Goal: Book appointment/travel/reservation

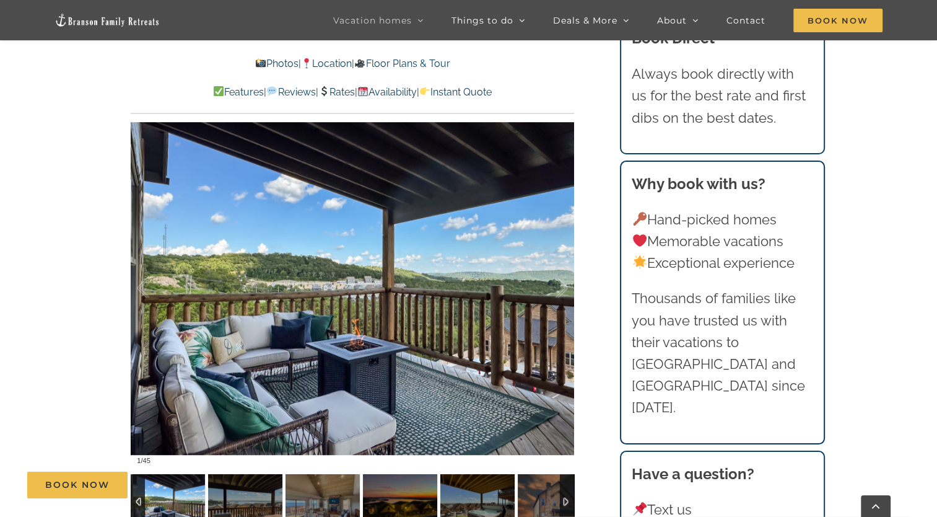
scroll to position [882, 0]
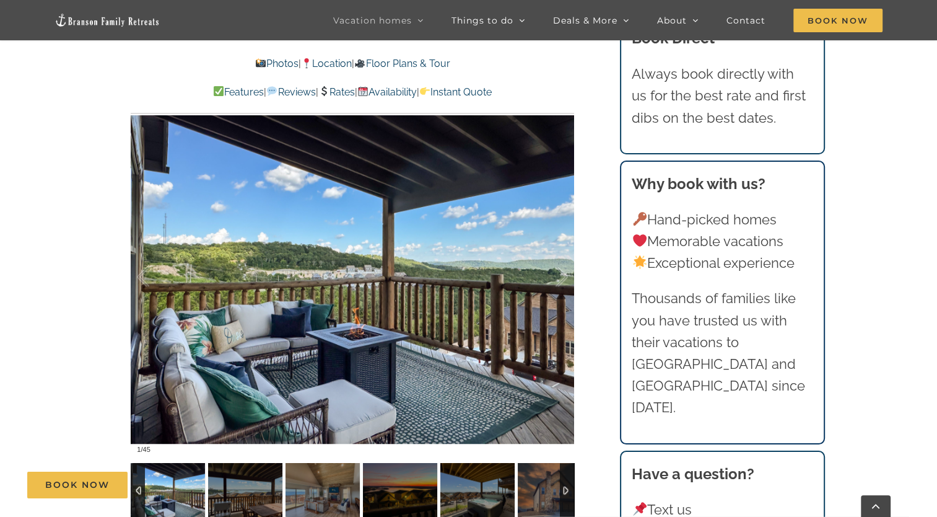
click at [485, 215] on div at bounding box center [353, 277] width 444 height 364
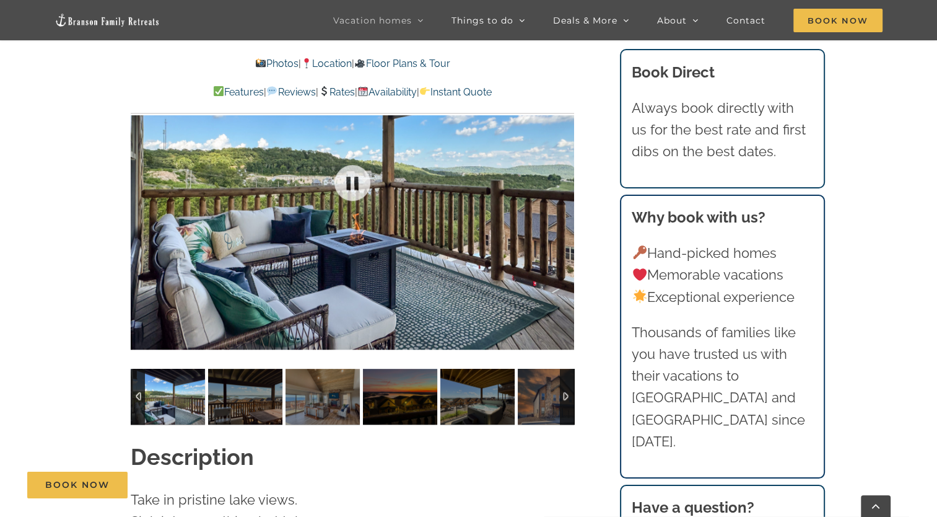
scroll to position [973, 0]
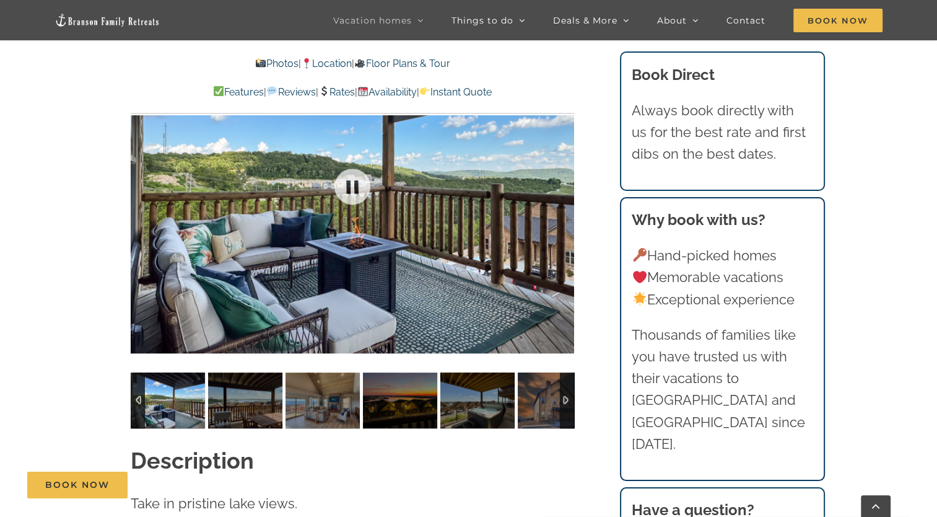
click at [473, 172] on div at bounding box center [353, 186] width 444 height 364
click at [341, 171] on link at bounding box center [353, 187] width 50 height 50
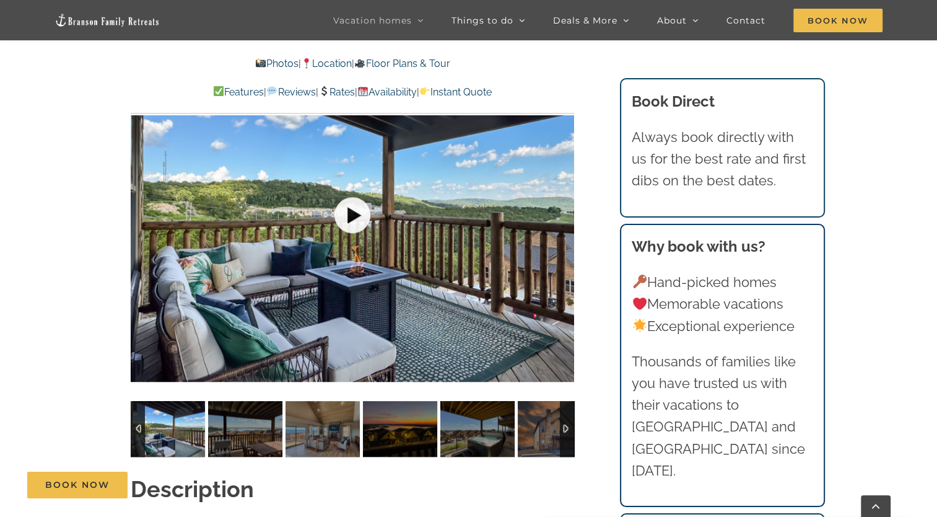
scroll to position [944, 0]
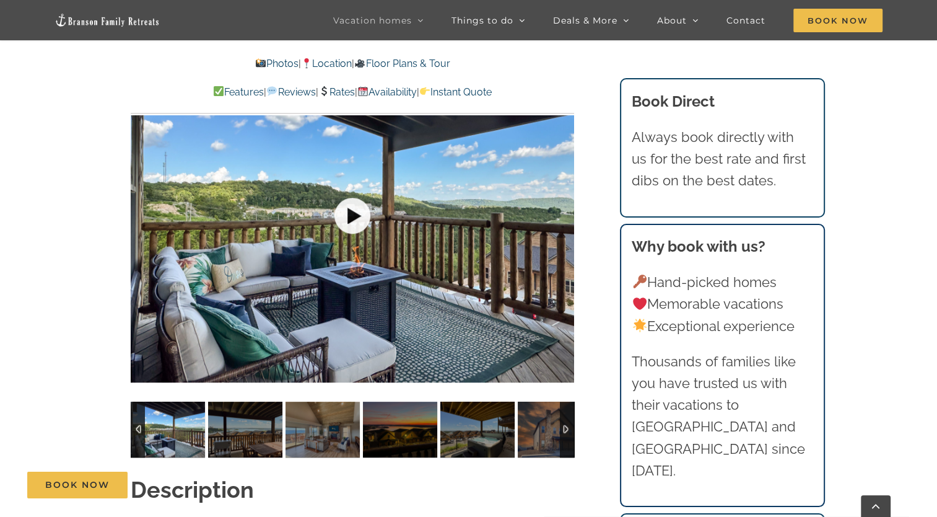
click at [358, 195] on link at bounding box center [353, 216] width 50 height 50
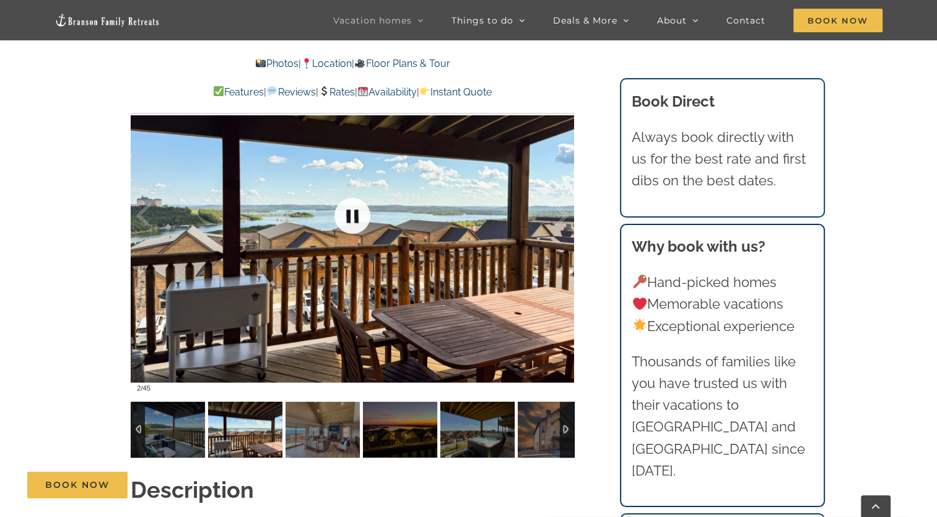
click at [340, 191] on link at bounding box center [353, 216] width 50 height 50
click at [510, 213] on div at bounding box center [353, 215] width 444 height 364
click at [521, 230] on div at bounding box center [353, 215] width 444 height 364
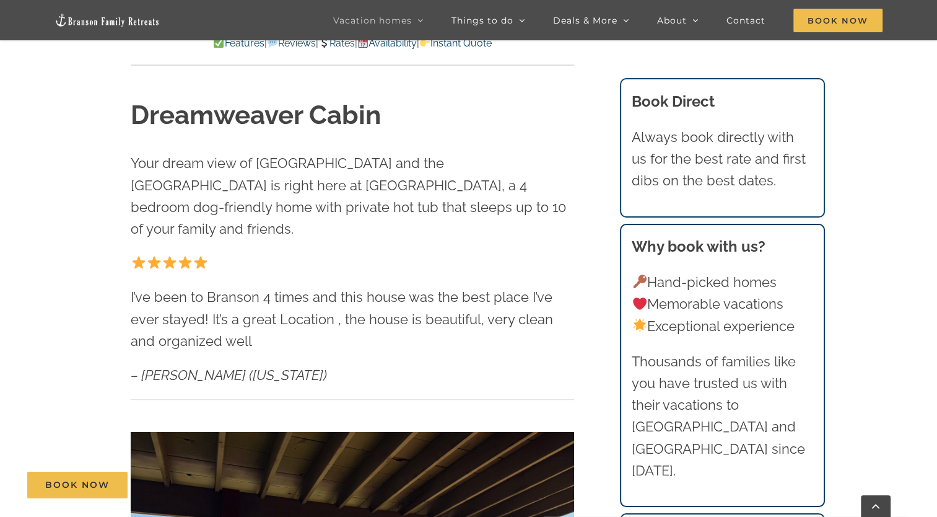
scroll to position [0, 0]
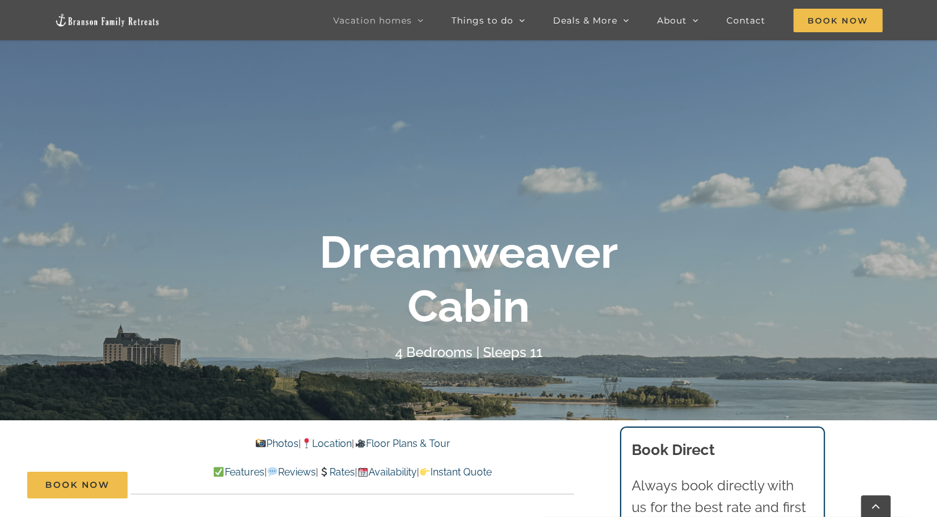
click at [270, 441] on link "Photos" at bounding box center [276, 443] width 43 height 12
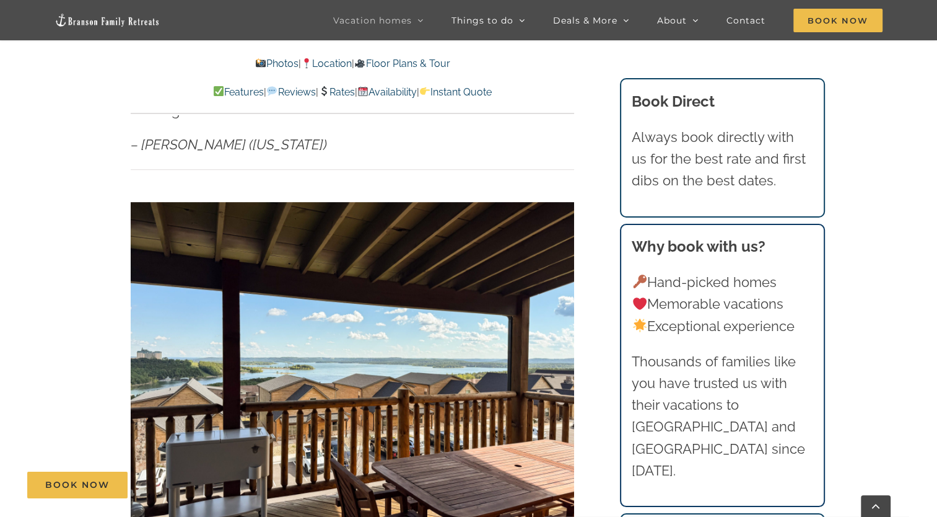
click at [520, 341] on div at bounding box center [353, 368] width 444 height 364
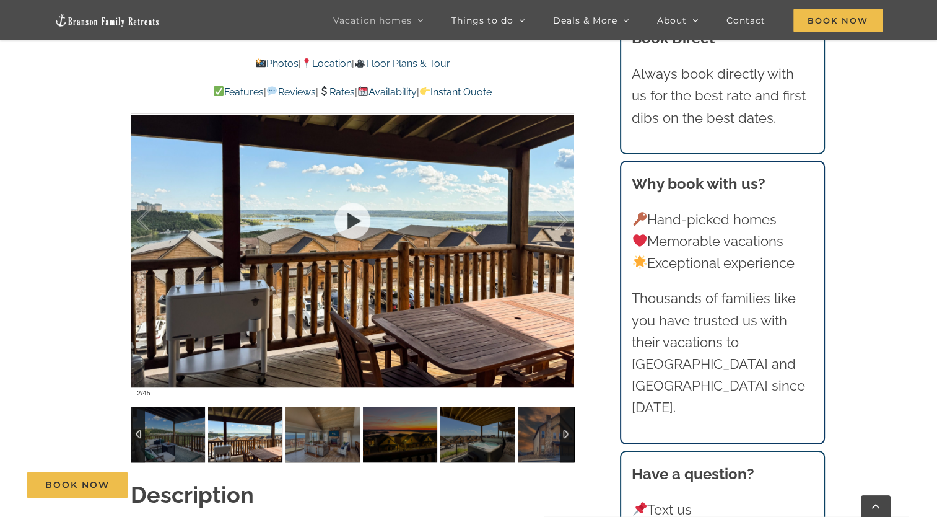
scroll to position [940, 0]
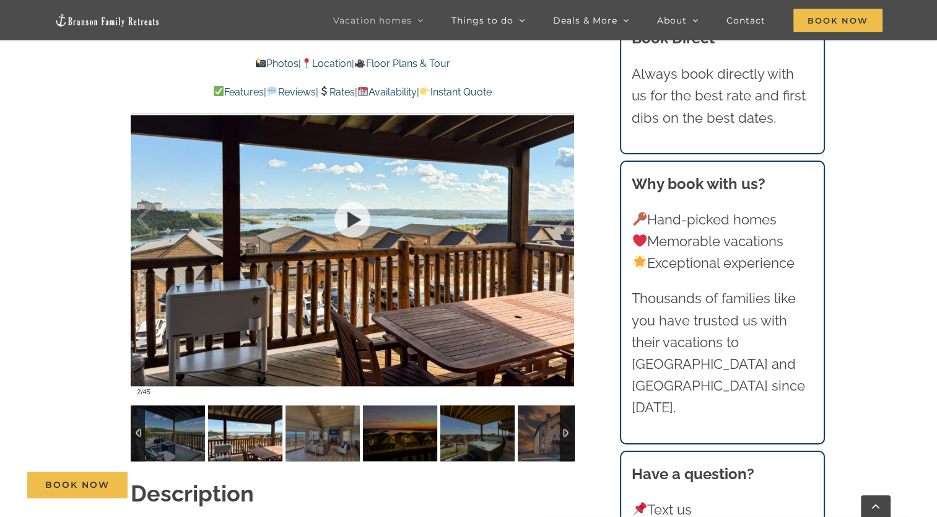
click at [528, 235] on div at bounding box center [353, 219] width 444 height 364
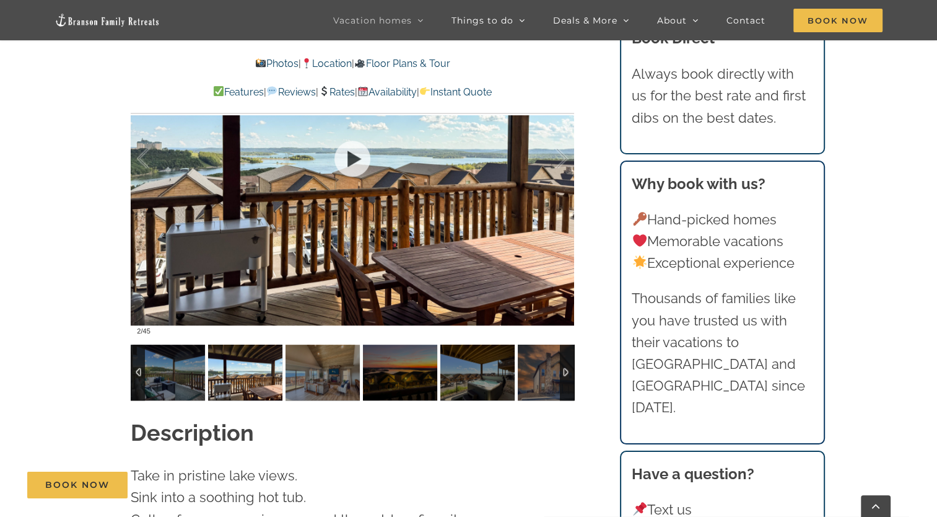
scroll to position [1001, 0]
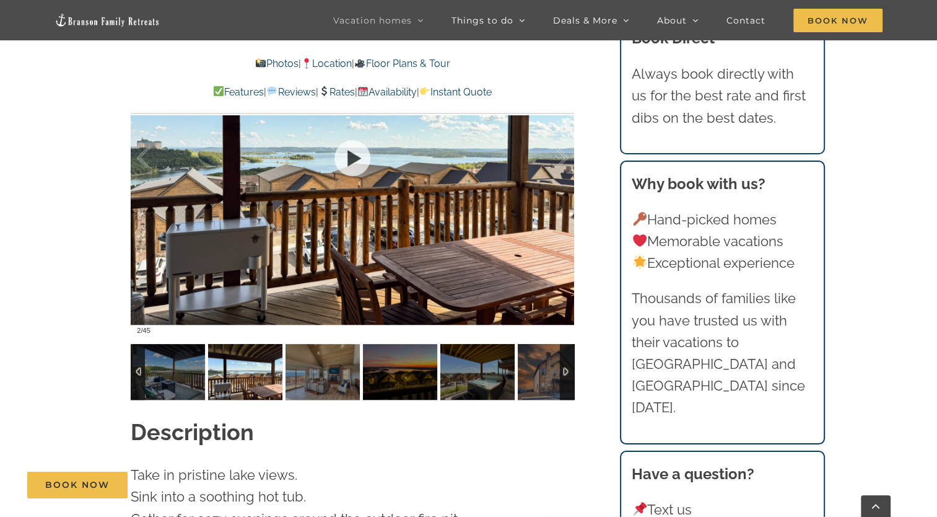
click at [354, 141] on link at bounding box center [353, 158] width 50 height 50
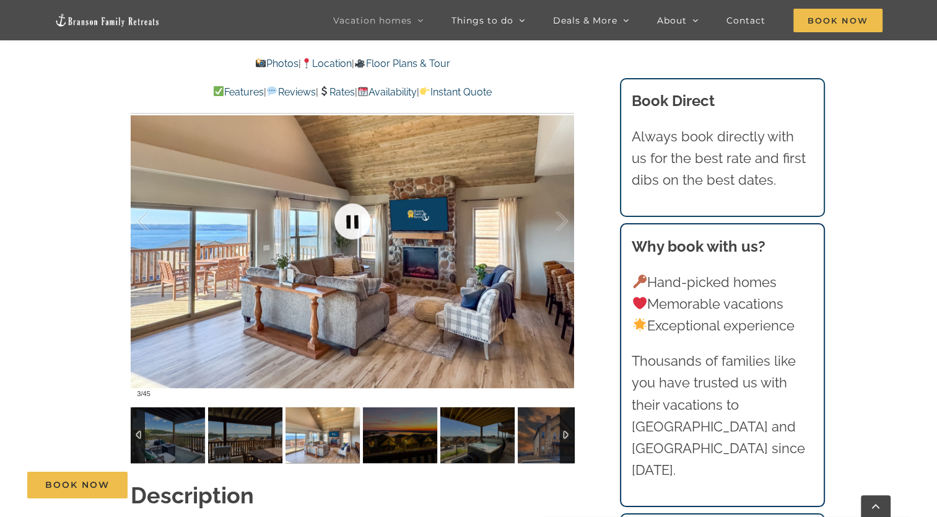
scroll to position [937, 0]
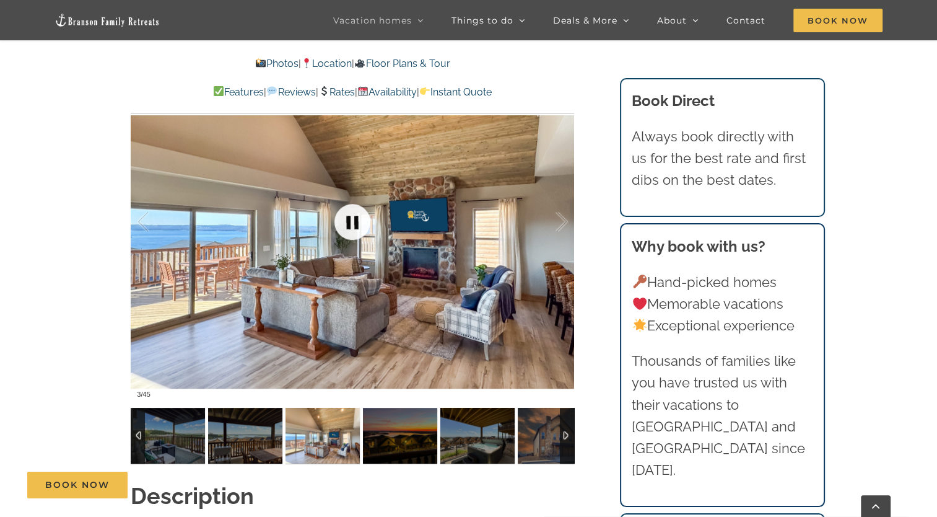
click at [513, 234] on div at bounding box center [353, 222] width 444 height 364
click at [349, 197] on link at bounding box center [353, 222] width 50 height 50
click at [555, 198] on div at bounding box center [549, 221] width 38 height 77
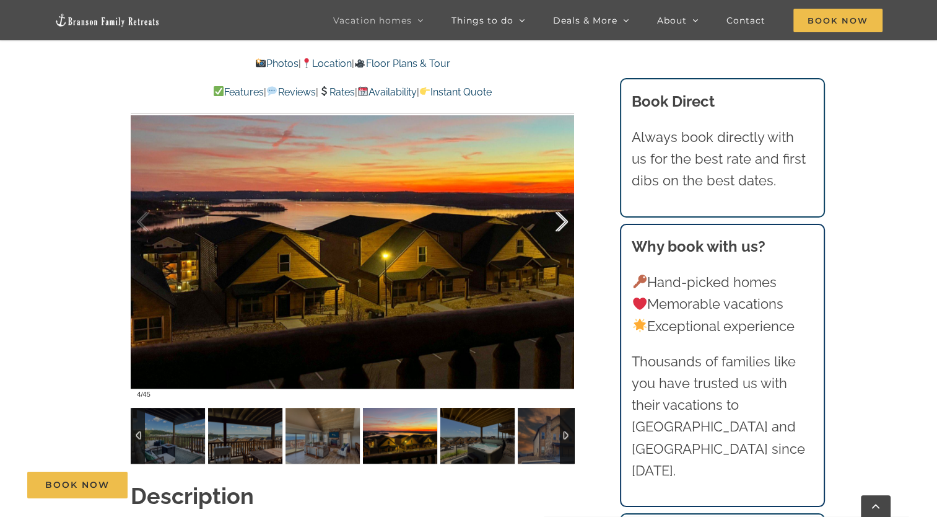
click at [556, 203] on div at bounding box center [549, 221] width 38 height 77
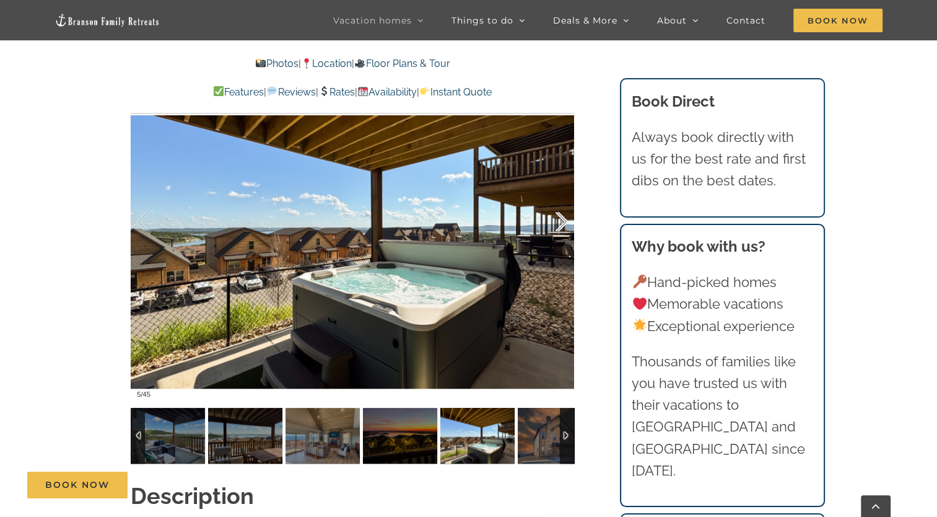
click at [560, 200] on div at bounding box center [549, 221] width 38 height 77
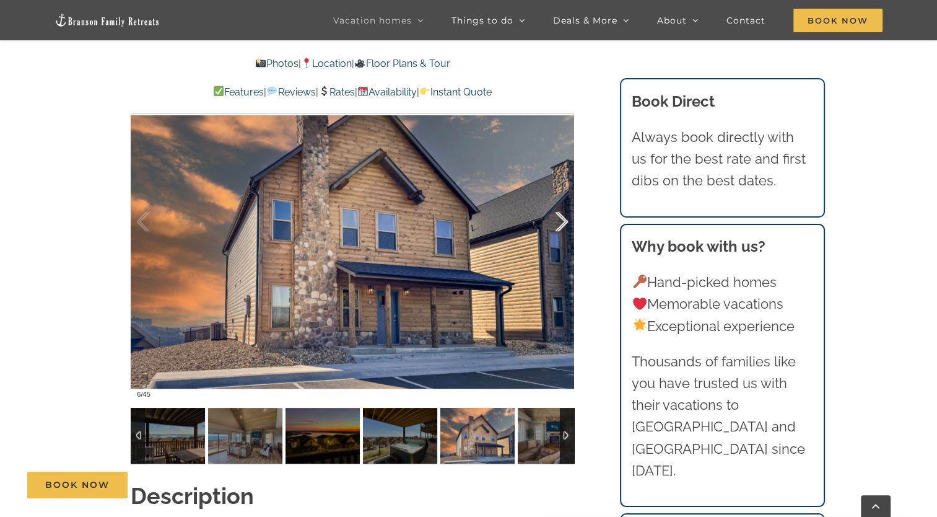
click at [565, 200] on div at bounding box center [549, 221] width 38 height 77
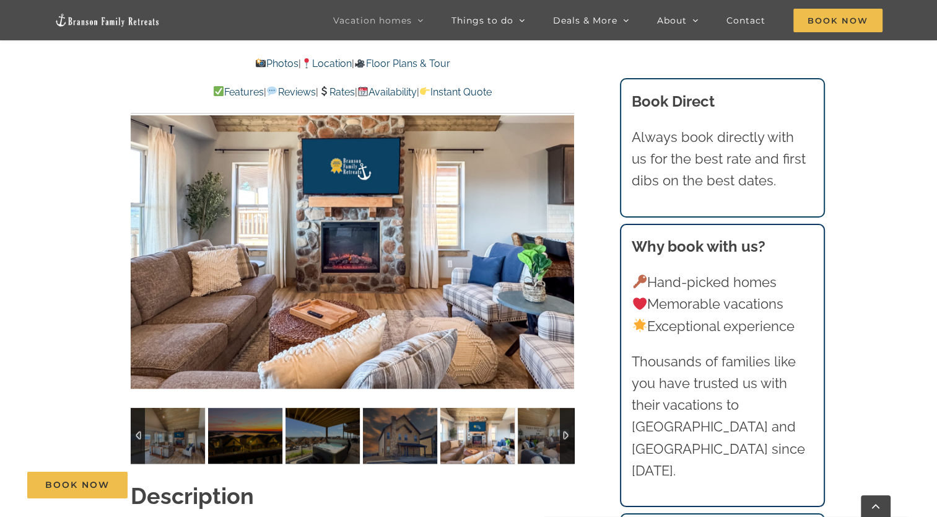
click at [564, 214] on div at bounding box center [353, 222] width 444 height 364
click at [565, 208] on div at bounding box center [549, 221] width 38 height 77
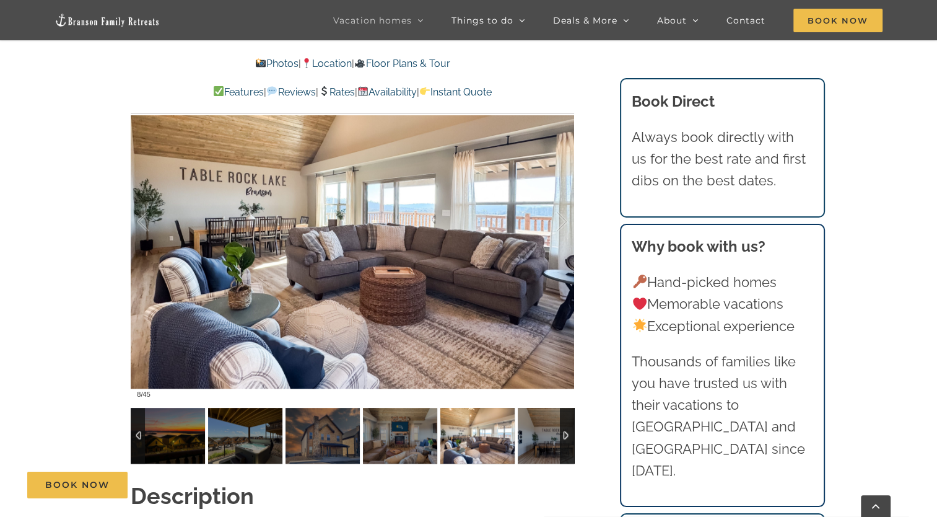
click at [140, 238] on div at bounding box center [353, 222] width 444 height 364
click at [139, 209] on div at bounding box center [156, 221] width 38 height 77
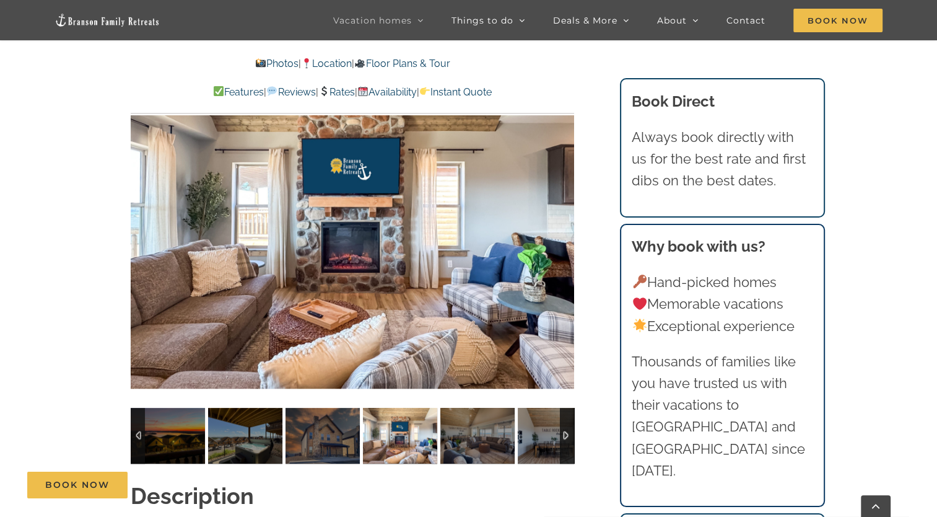
click at [587, 221] on div "Dreamweaver Cabin Your dream view of [GEOGRAPHIC_DATA] and the [GEOGRAPHIC_DATA…" at bounding box center [353, 77] width 493 height 774
click at [576, 224] on div "Dreamweaver Cabin Your dream view of [GEOGRAPHIC_DATA] and the [GEOGRAPHIC_DATA…" at bounding box center [353, 77] width 493 height 774
click at [556, 231] on div at bounding box center [353, 222] width 444 height 364
click at [561, 226] on div at bounding box center [549, 221] width 38 height 77
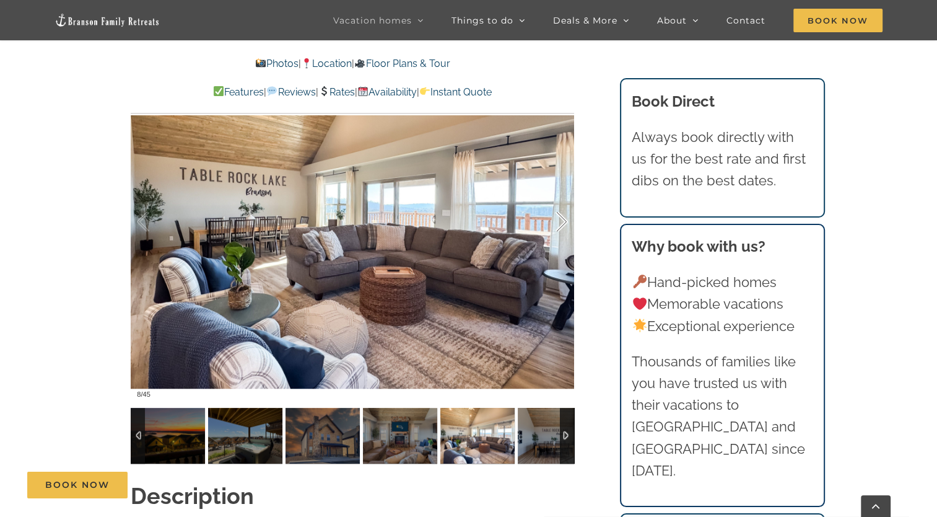
click at [561, 199] on div at bounding box center [549, 221] width 38 height 77
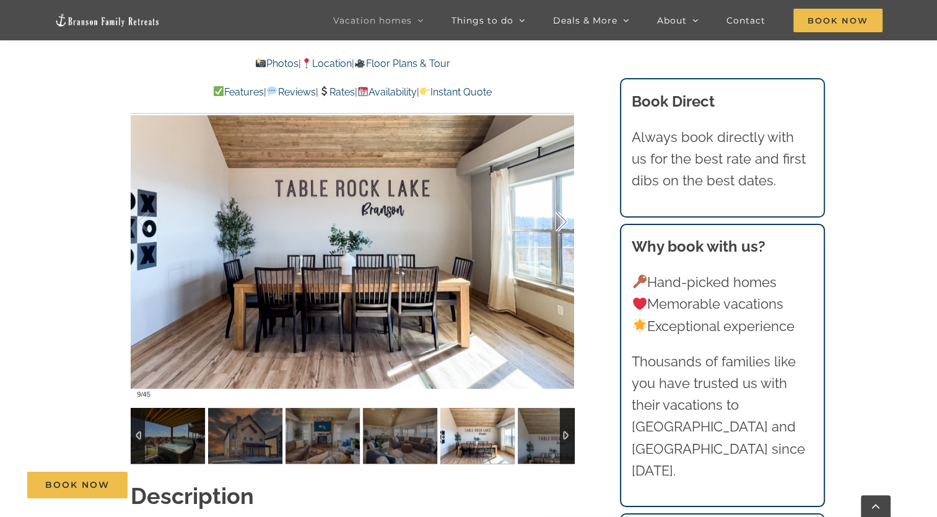
click at [563, 193] on div at bounding box center [549, 221] width 38 height 77
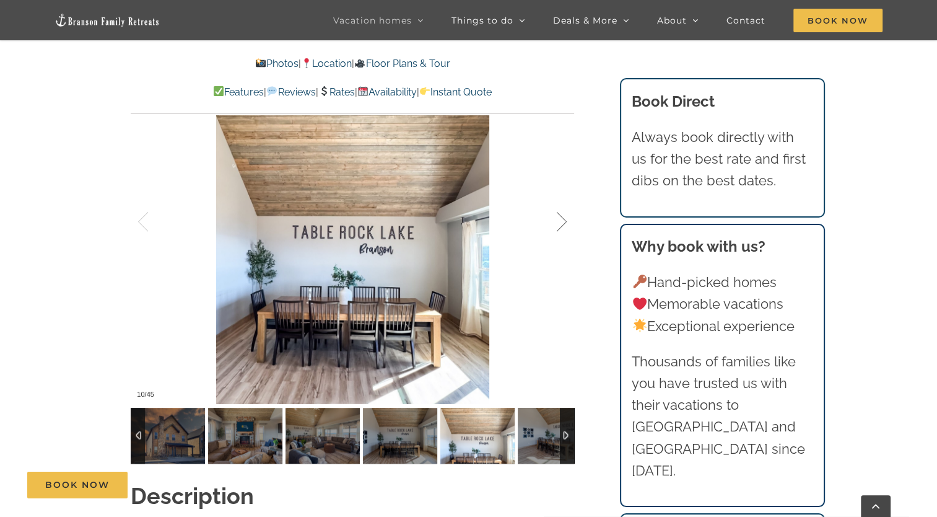
click at [564, 201] on div at bounding box center [549, 221] width 38 height 77
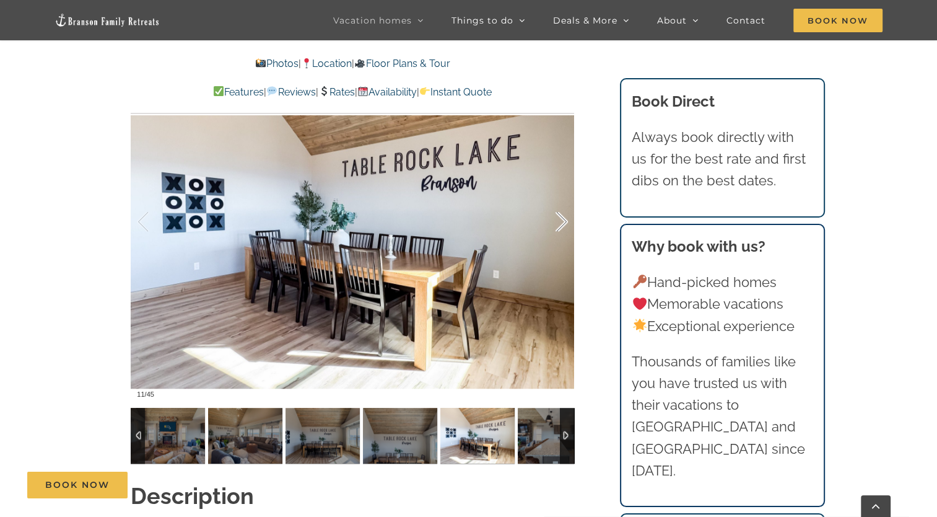
click at [564, 198] on div at bounding box center [549, 221] width 38 height 77
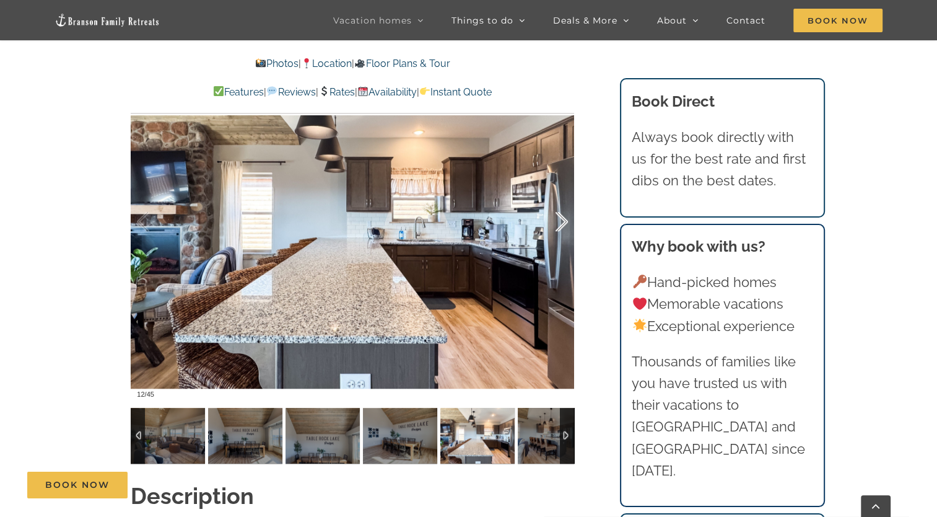
click at [555, 200] on div at bounding box center [549, 221] width 38 height 77
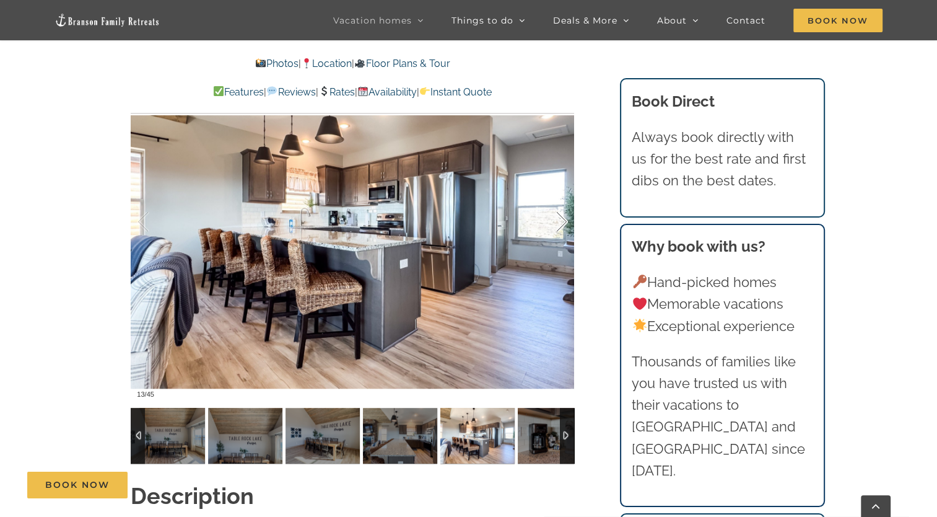
click at [559, 197] on div at bounding box center [549, 221] width 38 height 77
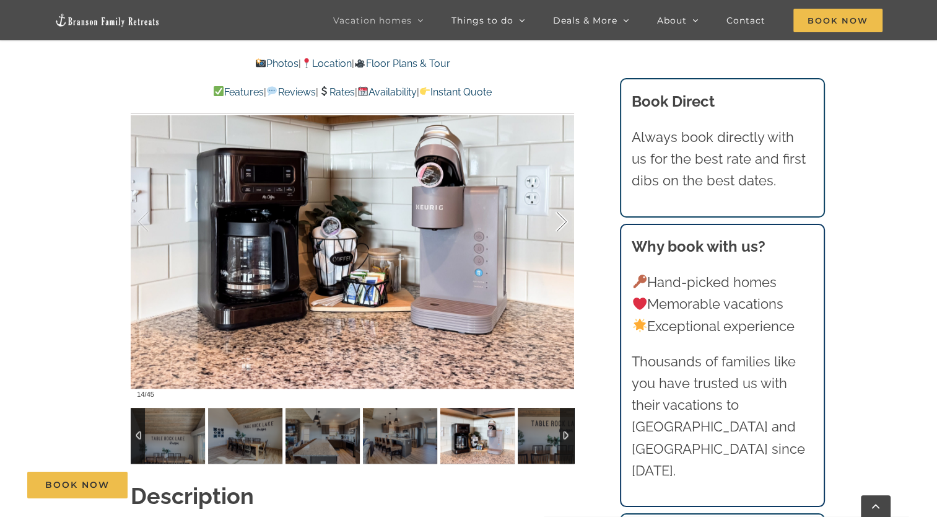
click at [564, 196] on div at bounding box center [549, 221] width 38 height 77
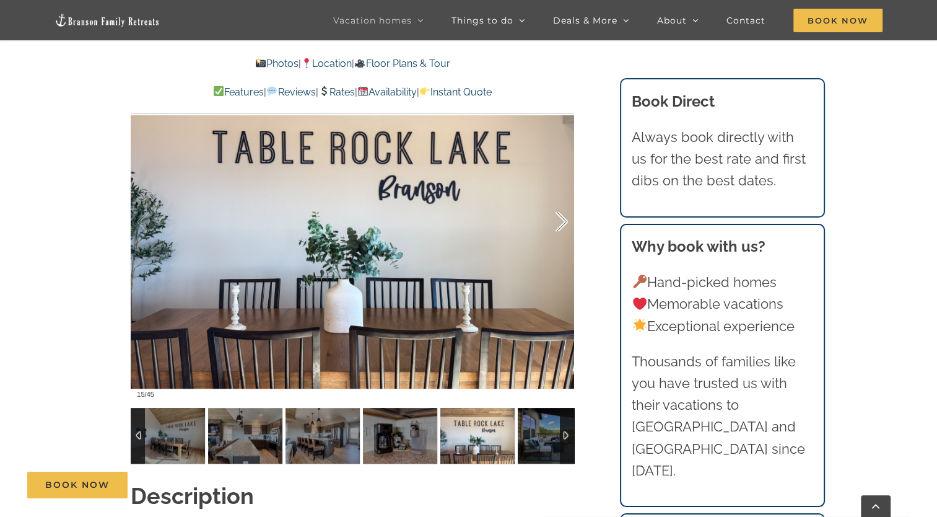
click at [560, 198] on div at bounding box center [549, 221] width 38 height 77
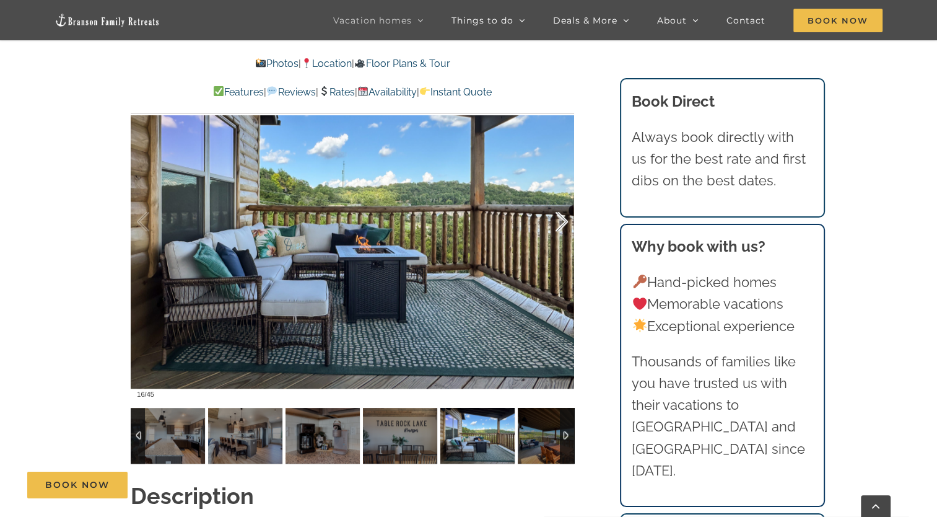
click at [556, 202] on div at bounding box center [549, 221] width 38 height 77
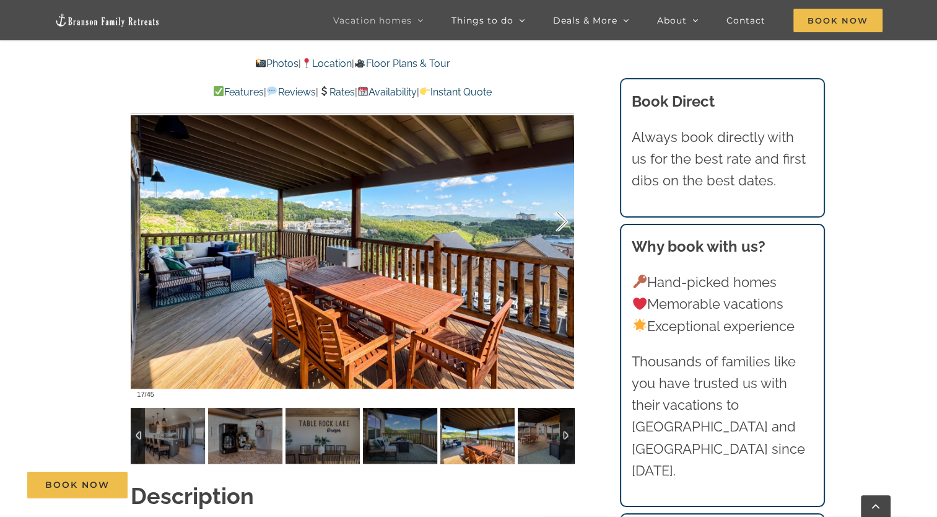
click at [561, 196] on div at bounding box center [549, 221] width 38 height 77
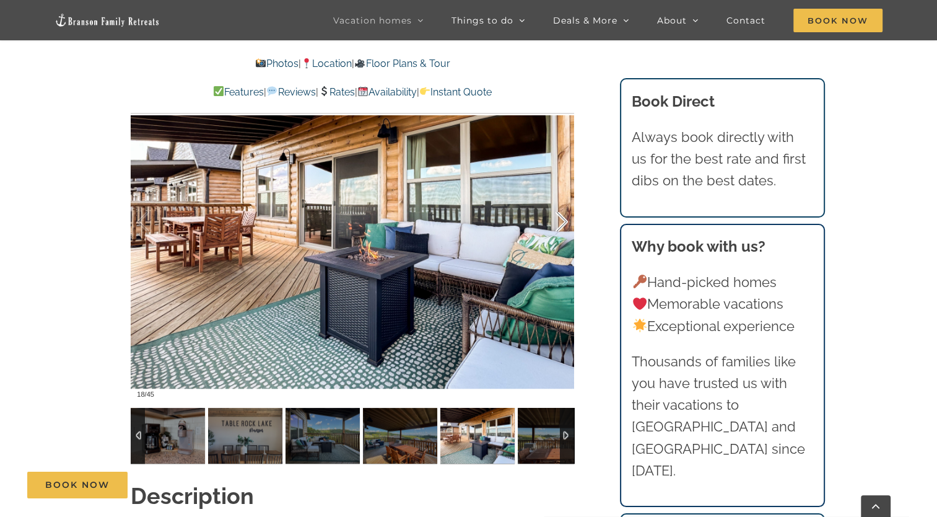
click at [558, 201] on div at bounding box center [549, 221] width 38 height 77
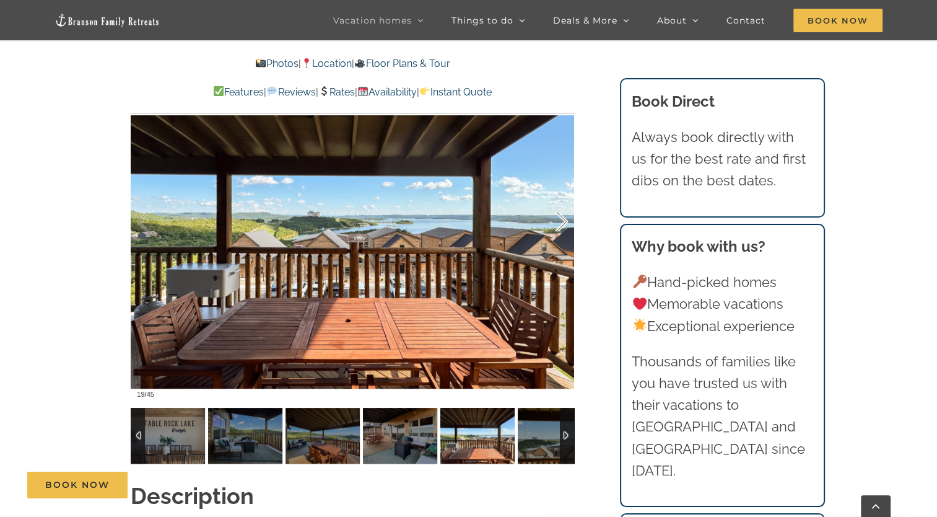
click at [567, 196] on div at bounding box center [549, 221] width 38 height 77
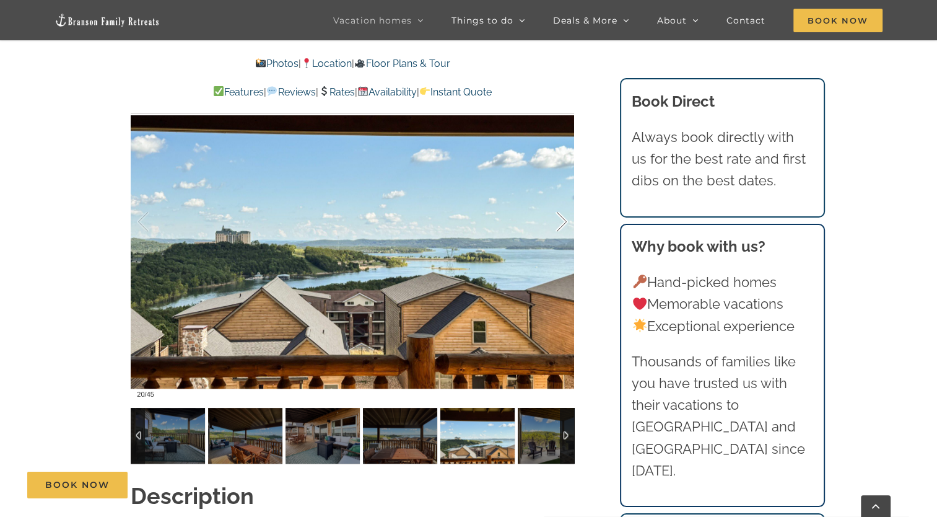
click at [568, 193] on div at bounding box center [549, 221] width 38 height 77
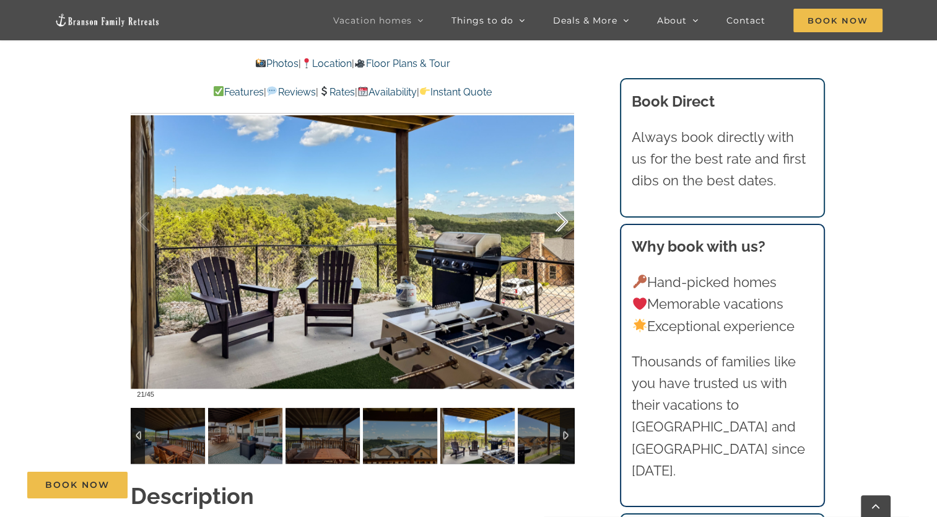
click at [563, 198] on div at bounding box center [549, 221] width 38 height 77
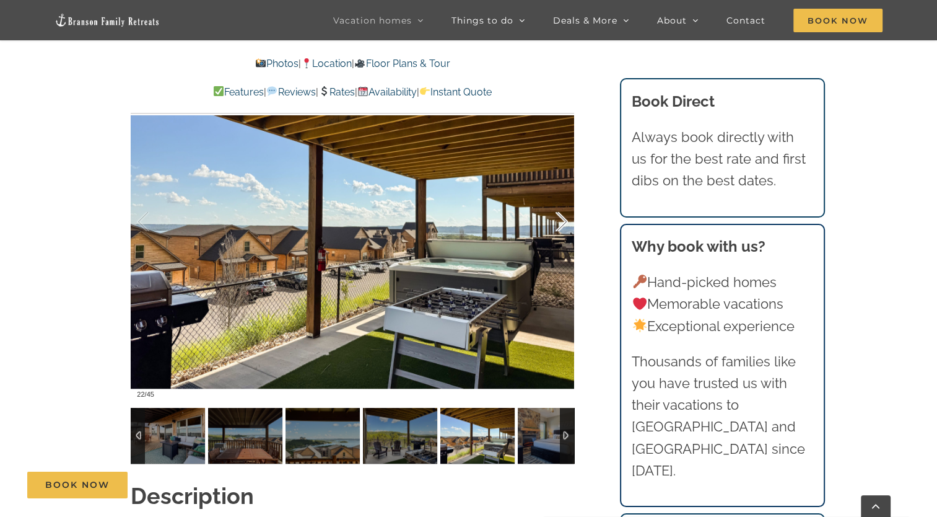
click at [566, 200] on div at bounding box center [549, 221] width 38 height 77
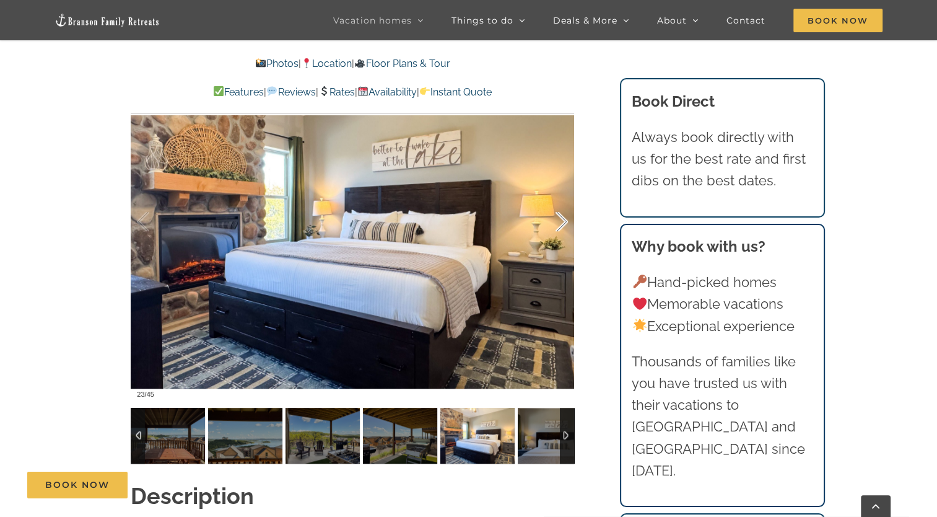
click at [556, 199] on div at bounding box center [549, 221] width 38 height 77
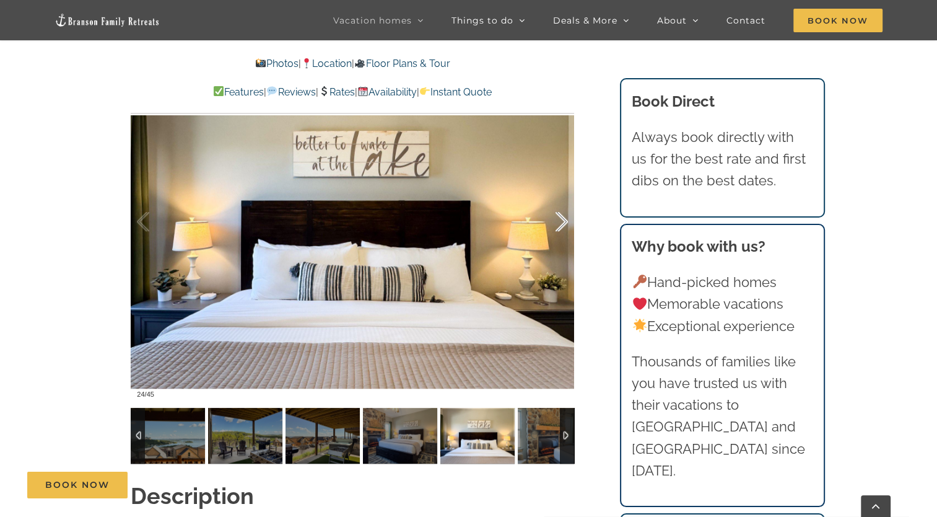
click at [563, 198] on div at bounding box center [549, 221] width 38 height 77
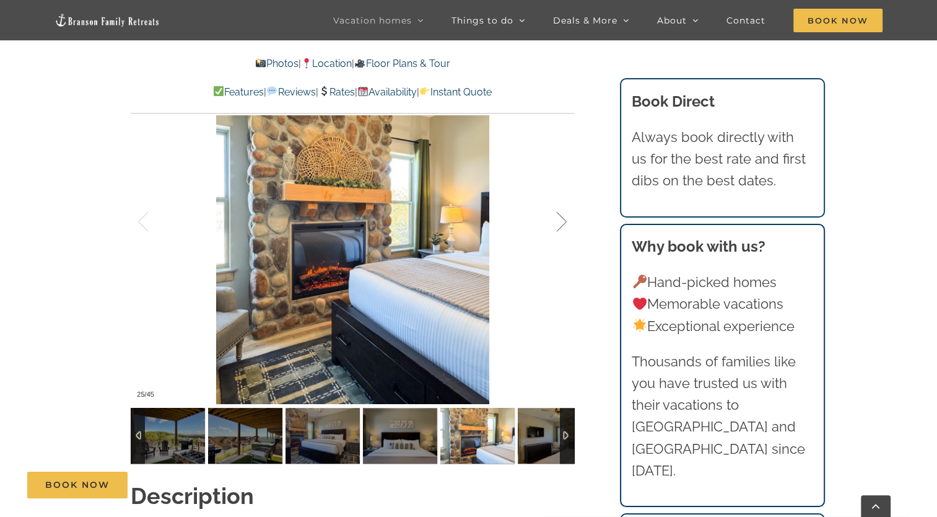
click at [562, 195] on div at bounding box center [549, 221] width 38 height 77
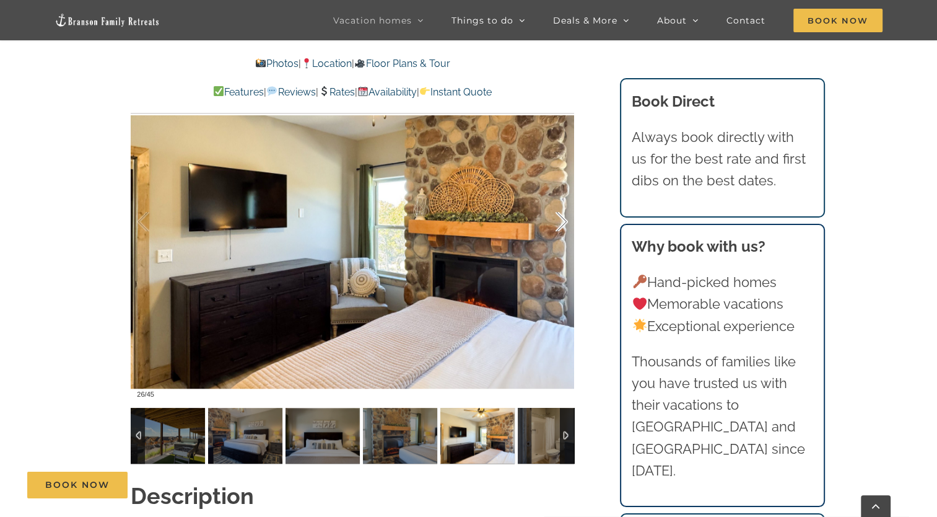
click at [563, 193] on div at bounding box center [549, 221] width 38 height 77
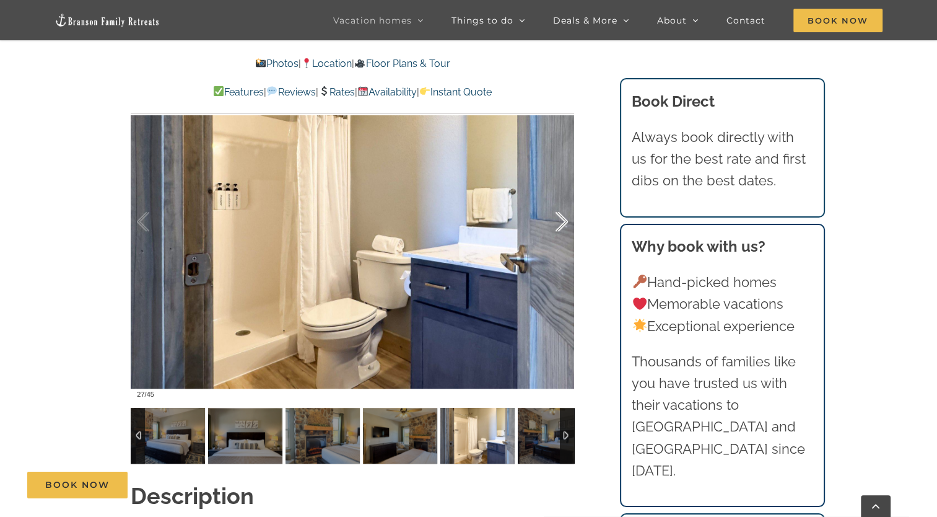
click at [555, 203] on div at bounding box center [549, 221] width 38 height 77
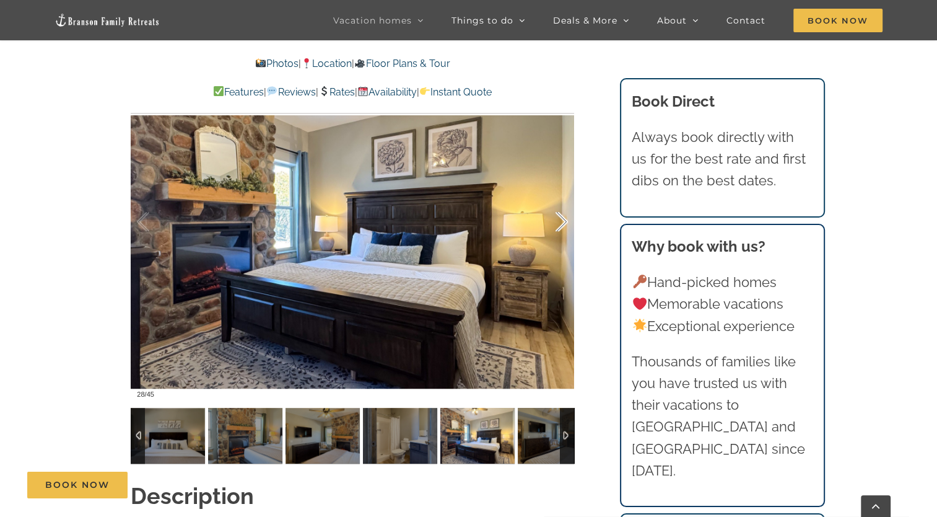
click at [562, 196] on div at bounding box center [549, 221] width 38 height 77
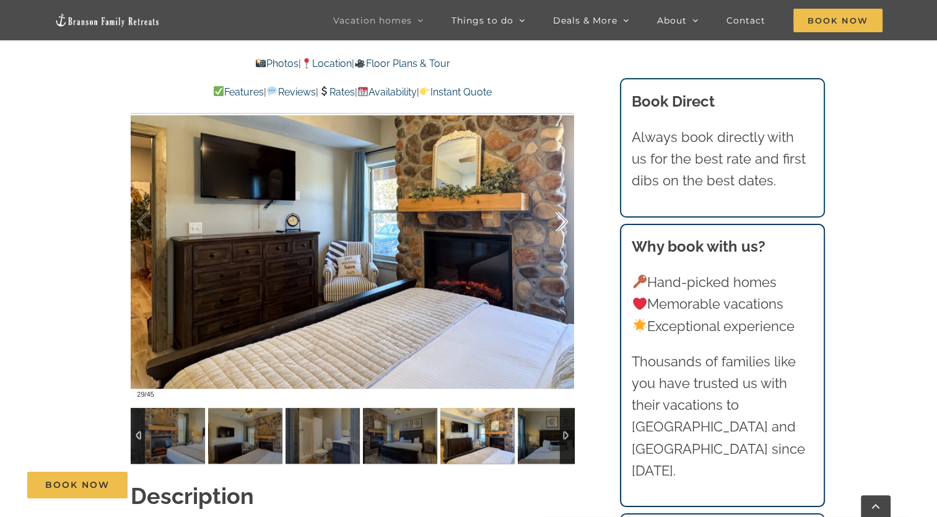
click at [561, 196] on div at bounding box center [549, 221] width 38 height 77
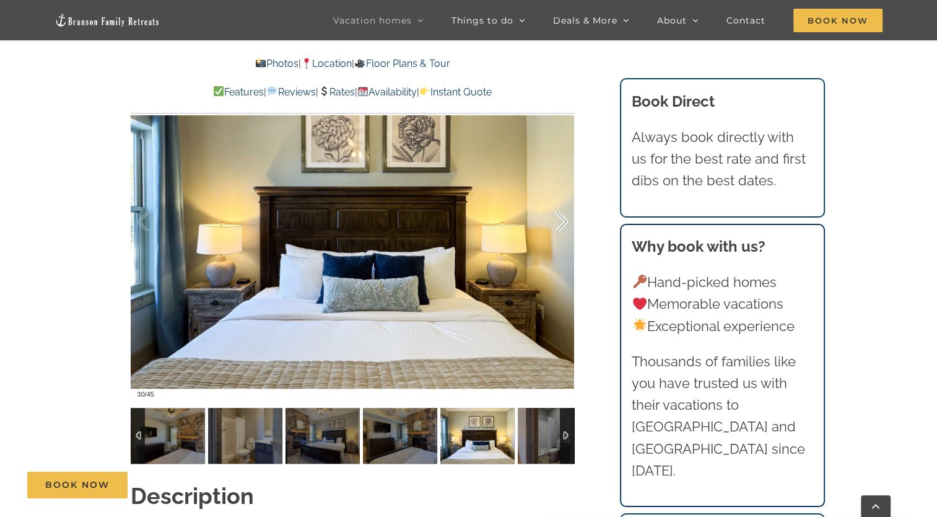
click at [556, 201] on div at bounding box center [549, 221] width 38 height 77
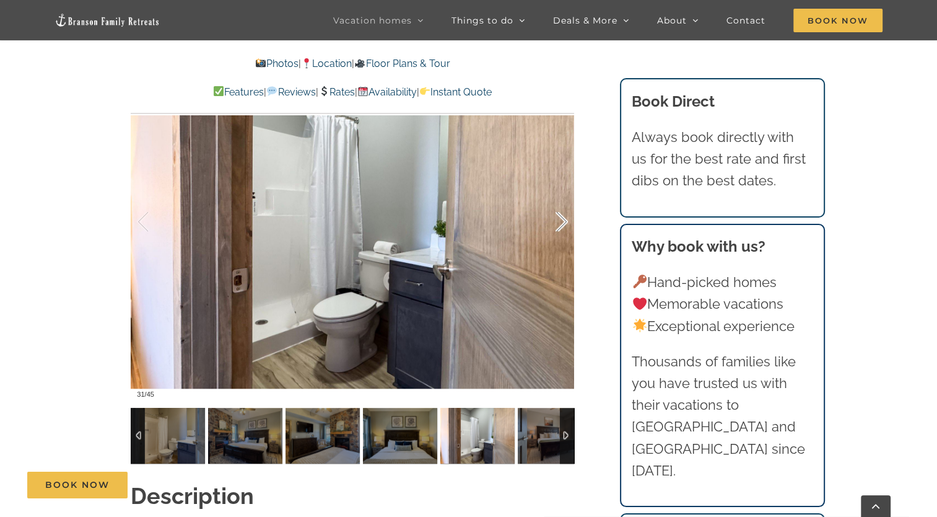
click at [563, 198] on div at bounding box center [549, 221] width 38 height 77
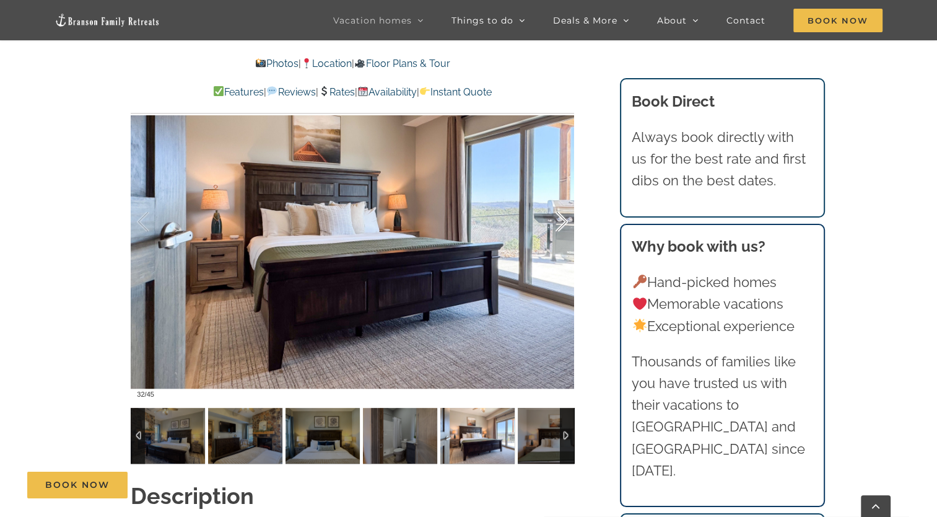
click at [557, 196] on div at bounding box center [549, 221] width 38 height 77
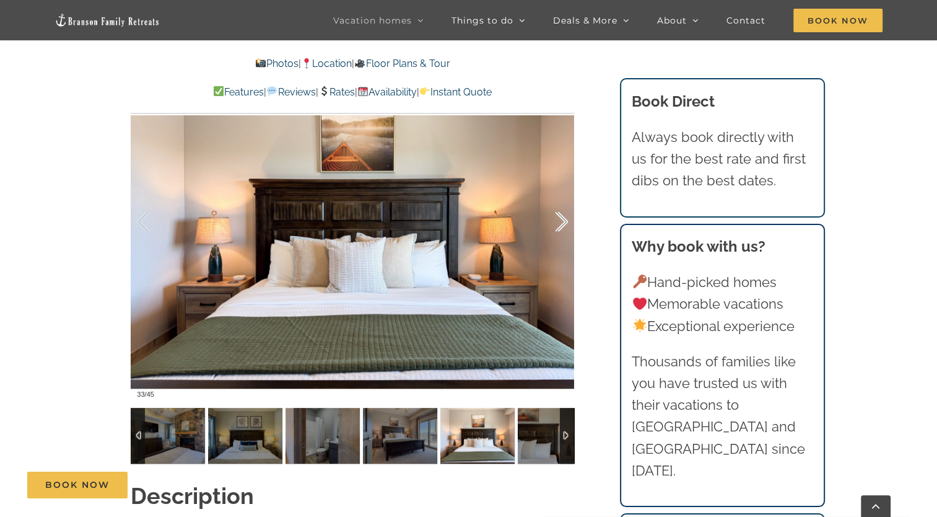
click at [568, 186] on div at bounding box center [353, 222] width 444 height 364
click at [555, 198] on div at bounding box center [549, 221] width 38 height 77
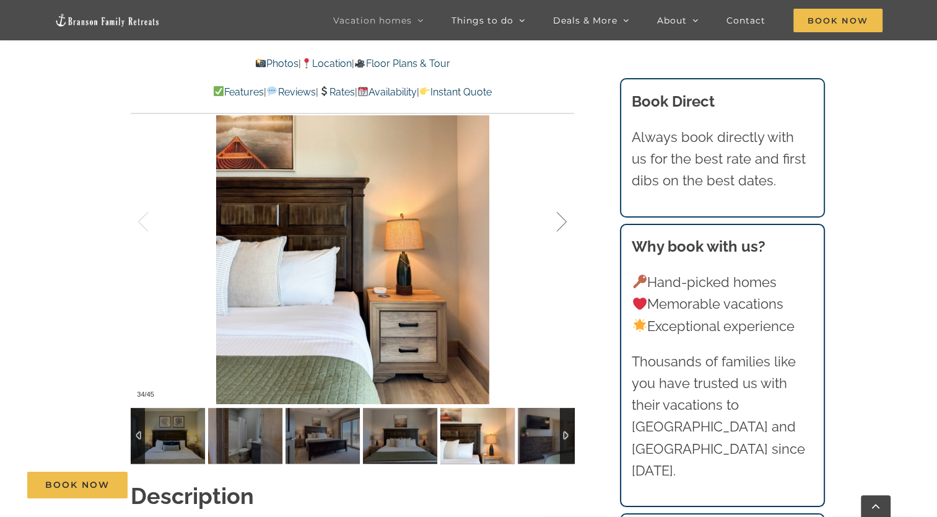
click at [562, 196] on div at bounding box center [549, 221] width 38 height 77
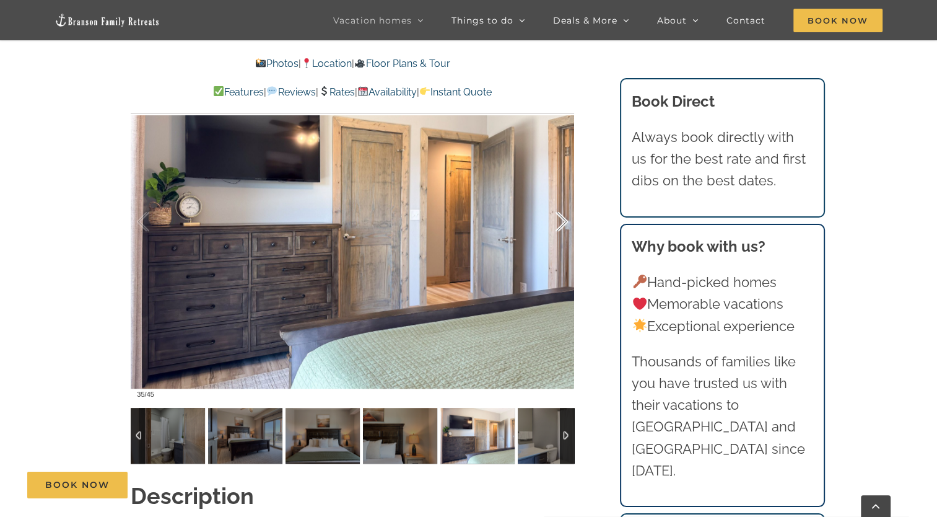
click at [559, 206] on div at bounding box center [549, 221] width 38 height 77
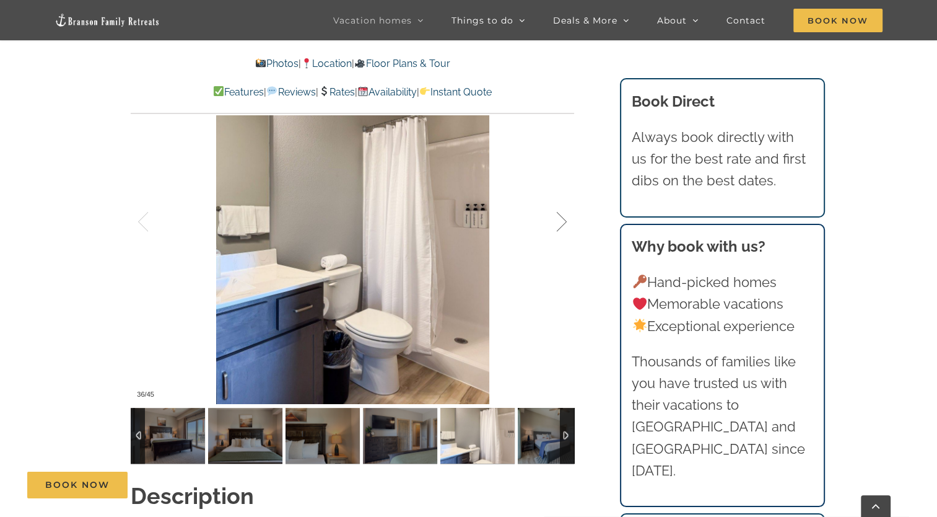
click at [555, 198] on div at bounding box center [549, 221] width 38 height 77
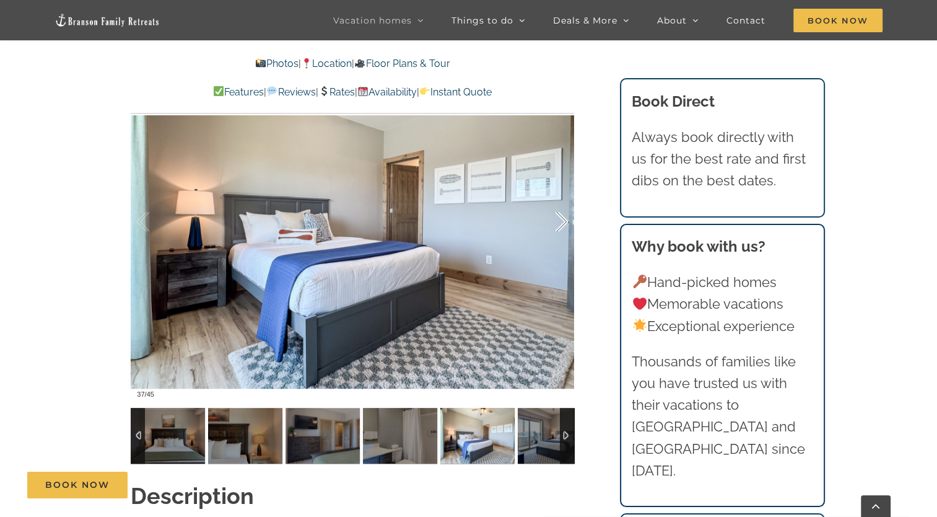
click at [565, 195] on div at bounding box center [549, 221] width 38 height 77
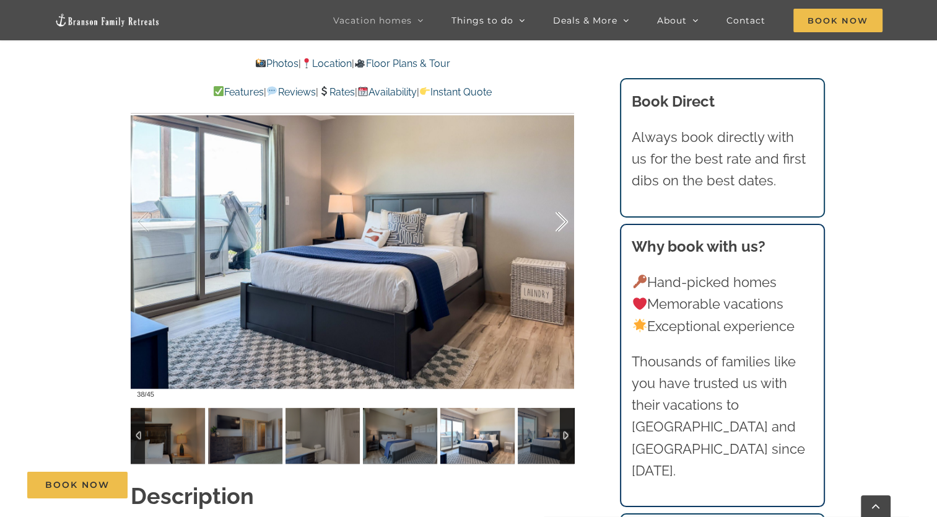
click at [566, 196] on div at bounding box center [549, 221] width 38 height 77
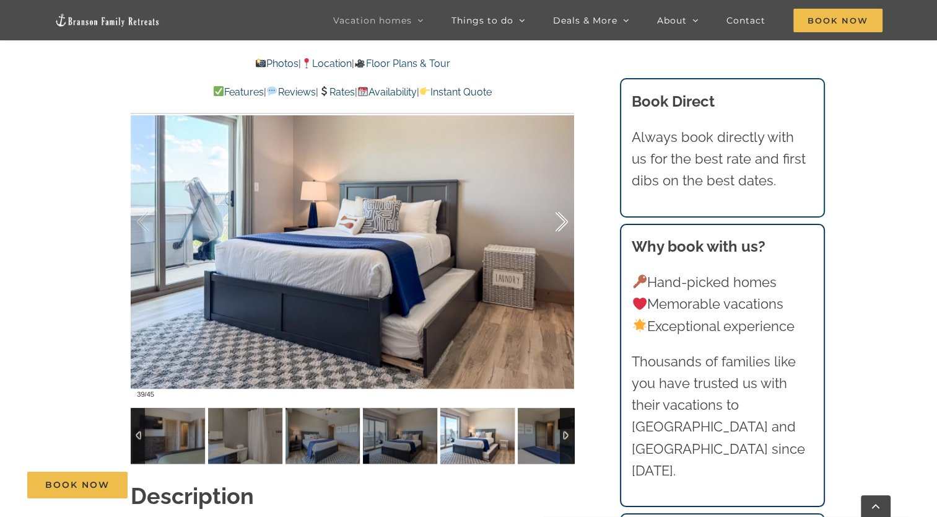
click at [567, 198] on div at bounding box center [549, 221] width 38 height 77
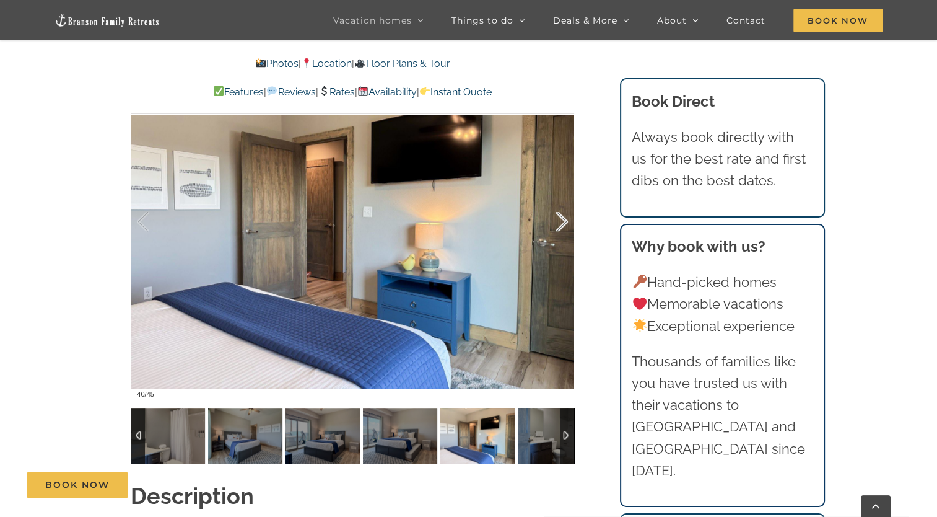
click at [555, 203] on div at bounding box center [549, 221] width 38 height 77
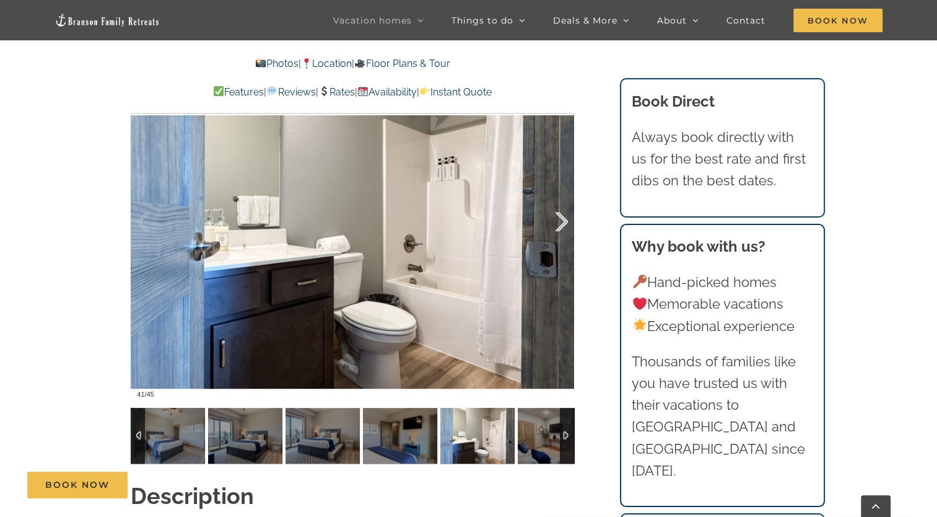
click at [558, 198] on div at bounding box center [549, 221] width 38 height 77
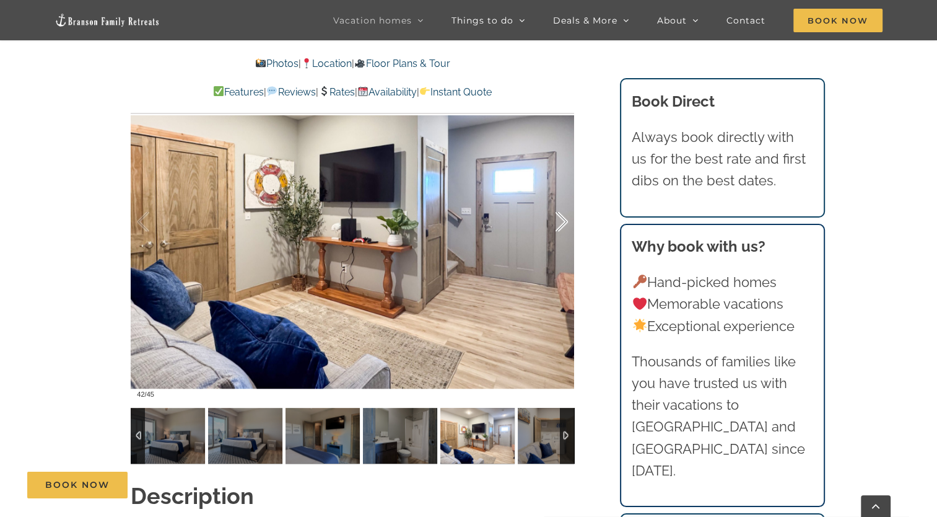
click at [563, 196] on div at bounding box center [549, 221] width 38 height 77
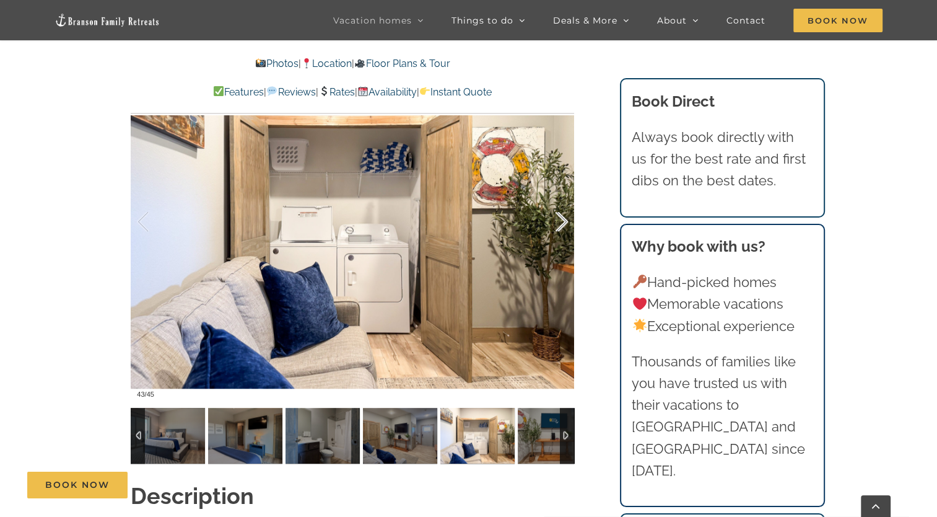
click at [564, 193] on div at bounding box center [549, 221] width 38 height 77
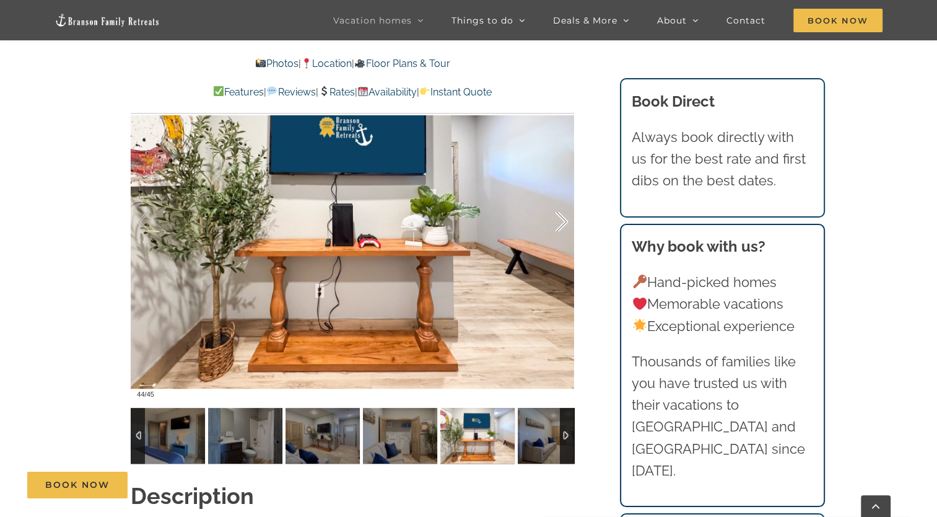
click at [564, 196] on div at bounding box center [549, 221] width 38 height 77
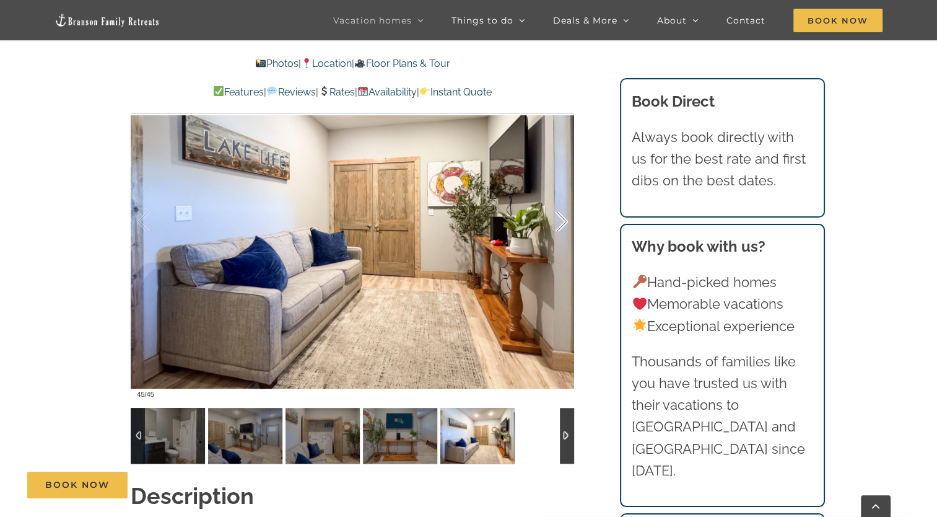
click at [563, 201] on div at bounding box center [549, 221] width 38 height 77
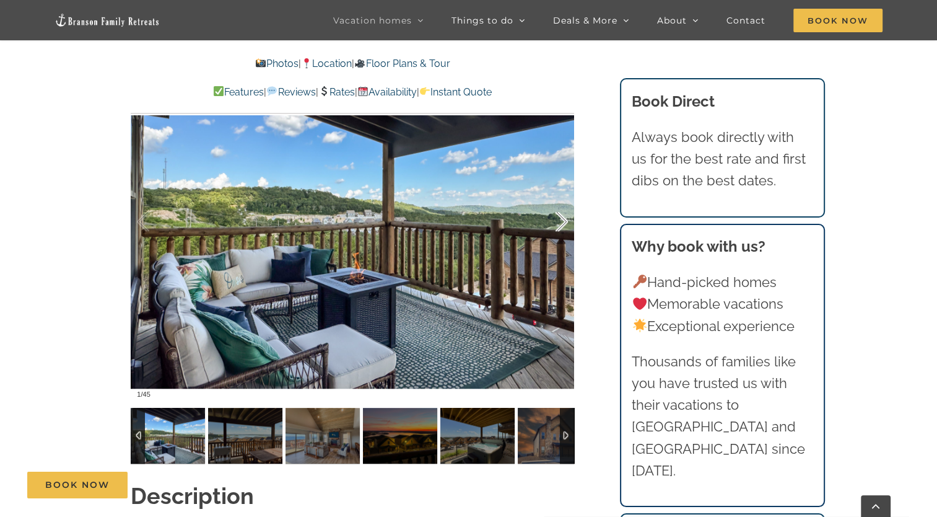
click at [564, 196] on div at bounding box center [549, 221] width 38 height 77
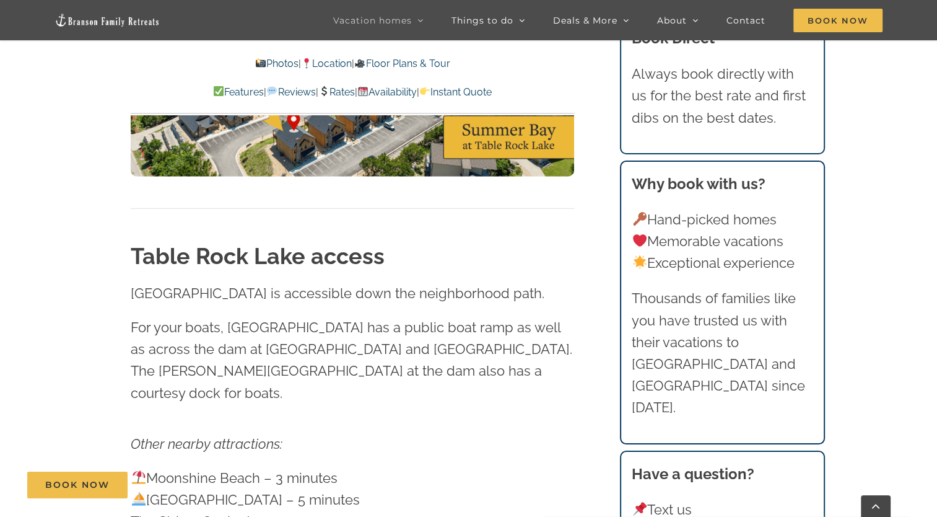
scroll to position [3417, 0]
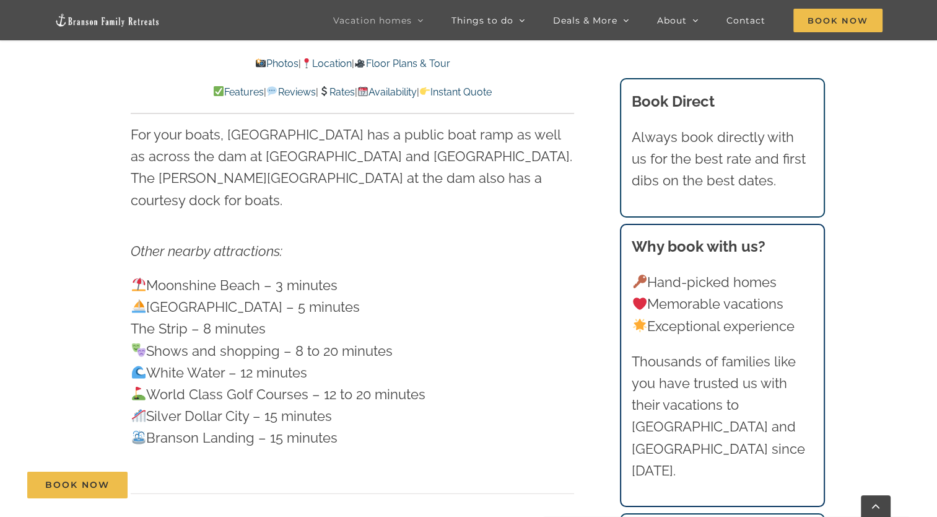
scroll to position [3600, 0]
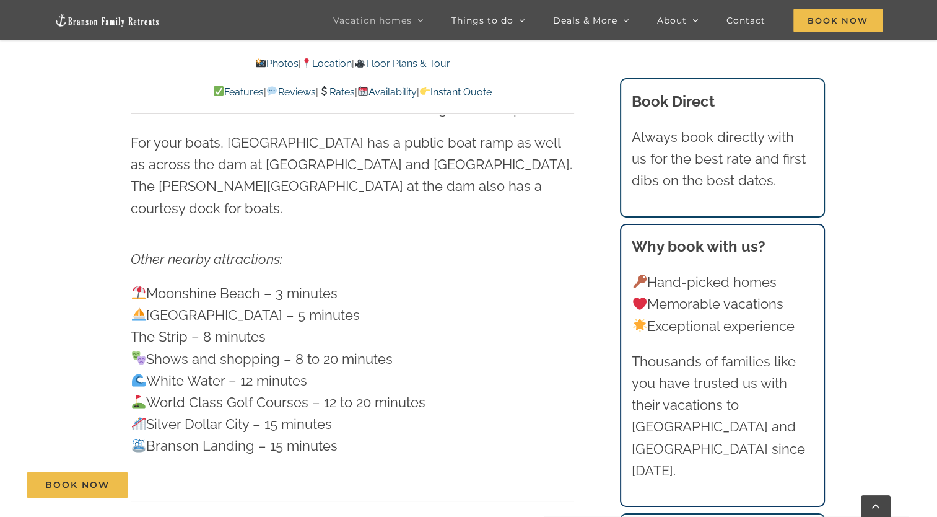
click at [401, 89] on link "Availability" at bounding box center [387, 92] width 59 height 12
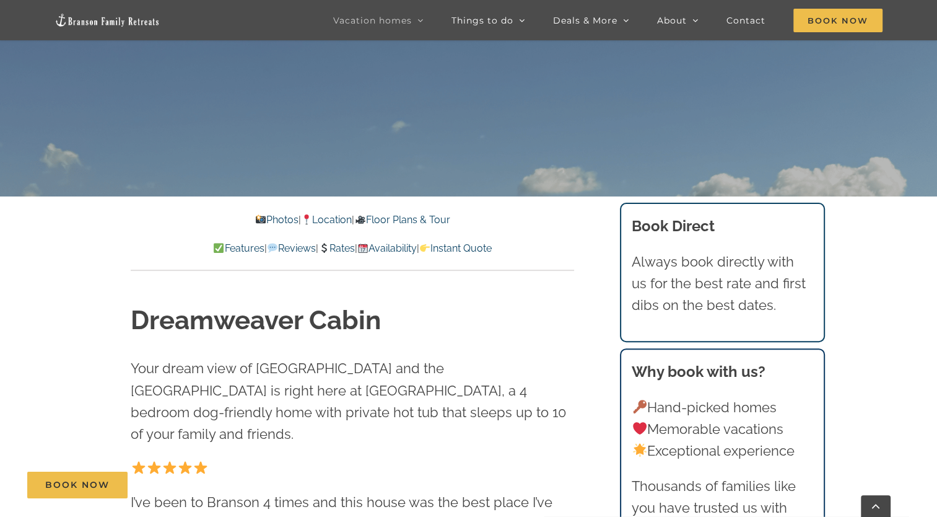
scroll to position [354, 0]
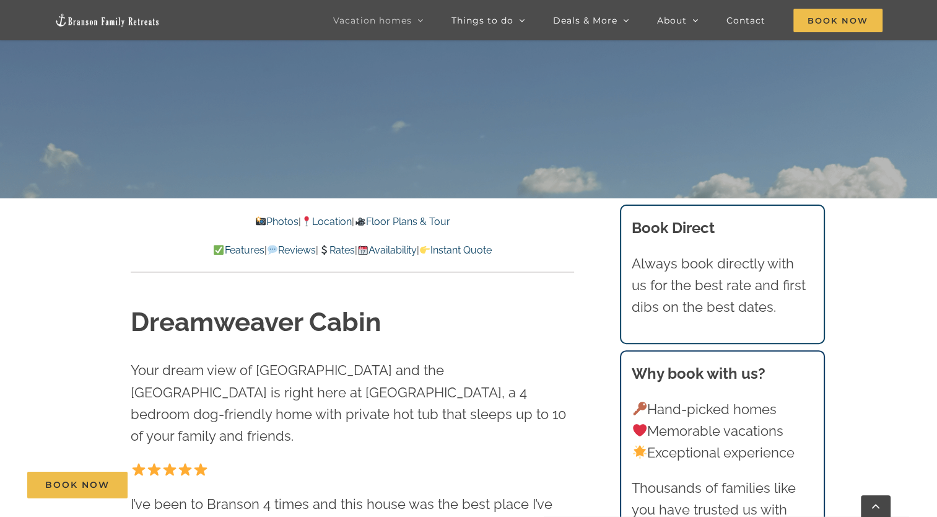
click at [398, 254] on link "Availability" at bounding box center [387, 250] width 59 height 12
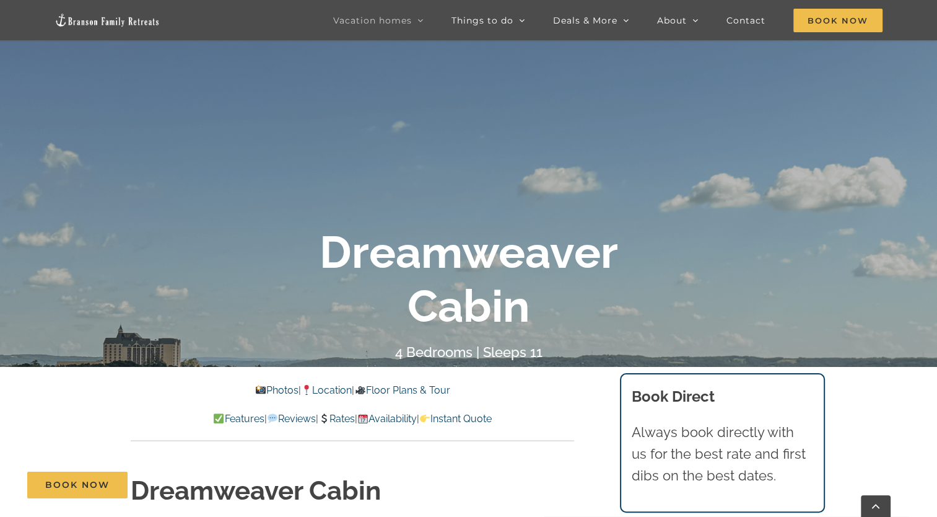
scroll to position [0, 0]
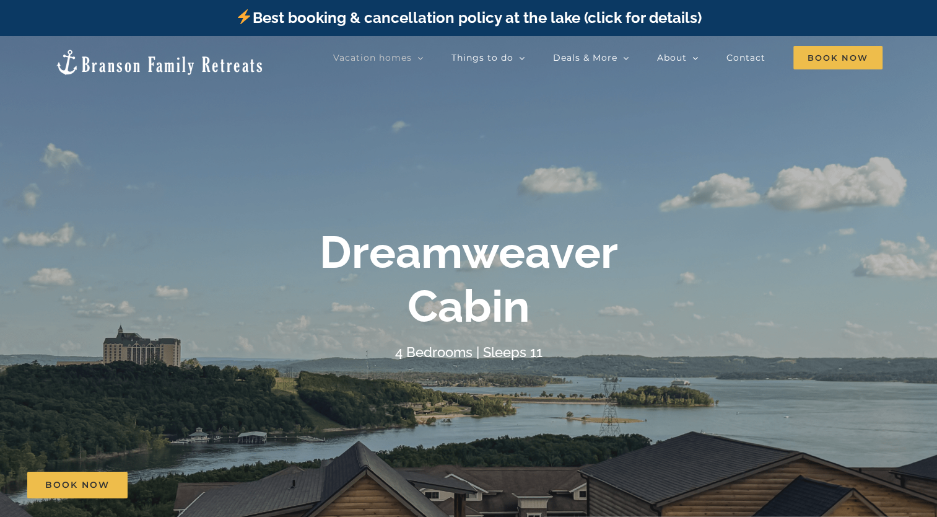
click at [627, 201] on div at bounding box center [468, 294] width 937 height 517
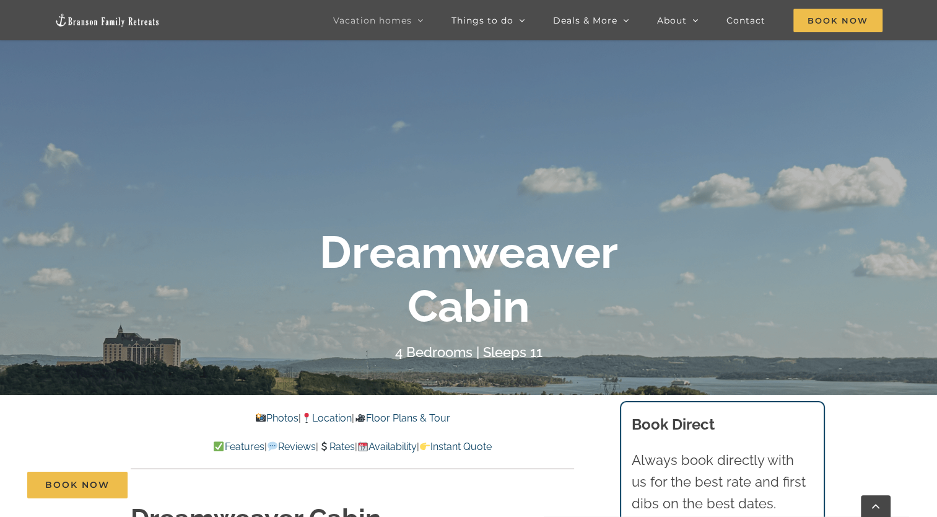
scroll to position [159, 0]
click at [409, 442] on link "Availability" at bounding box center [387, 446] width 59 height 12
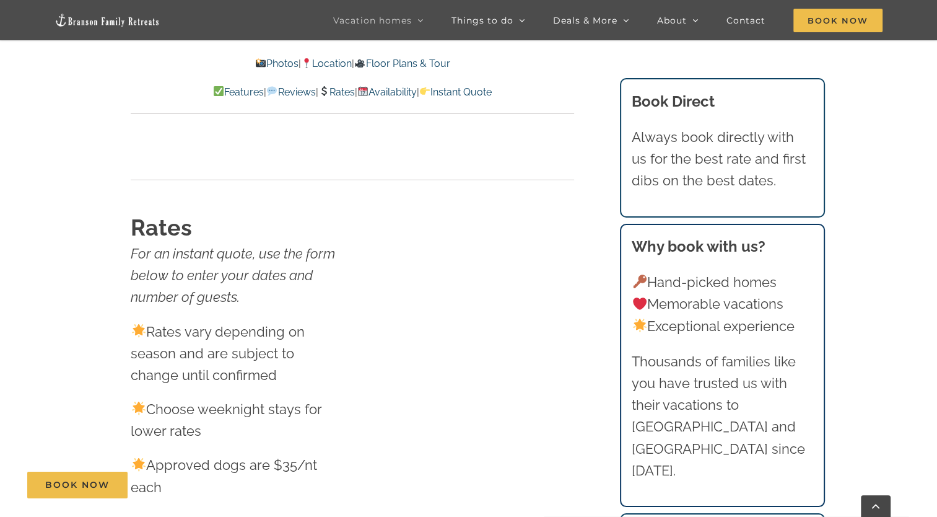
scroll to position [7202, 0]
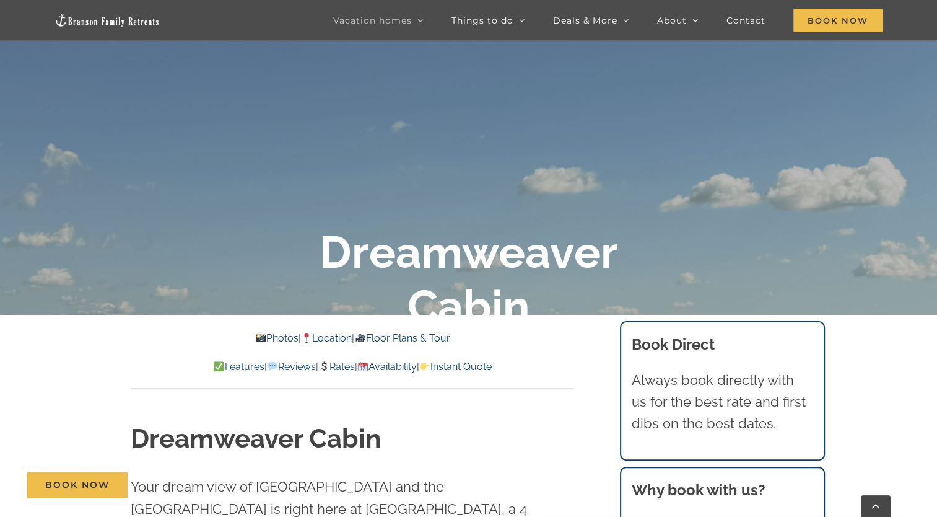
scroll to position [238, 0]
click at [265, 341] on link "Photos" at bounding box center [276, 338] width 43 height 12
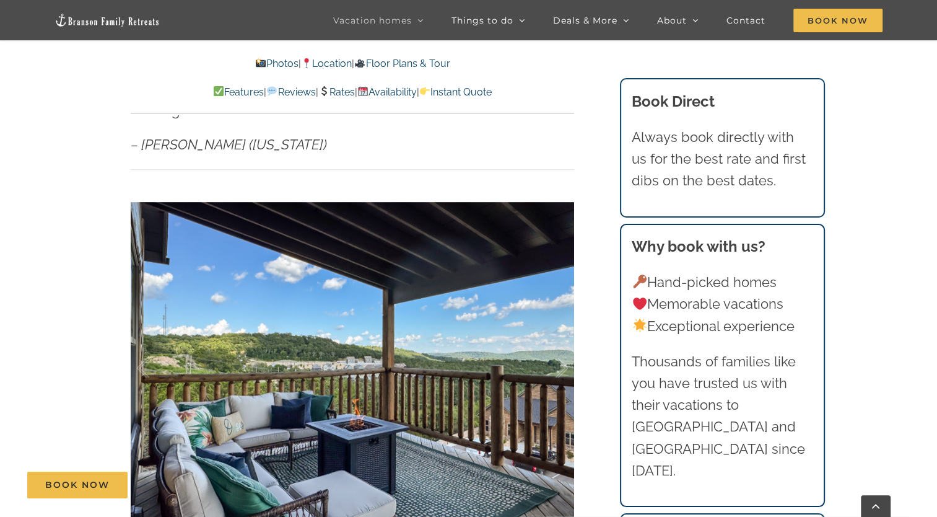
click at [473, 333] on div at bounding box center [353, 368] width 444 height 364
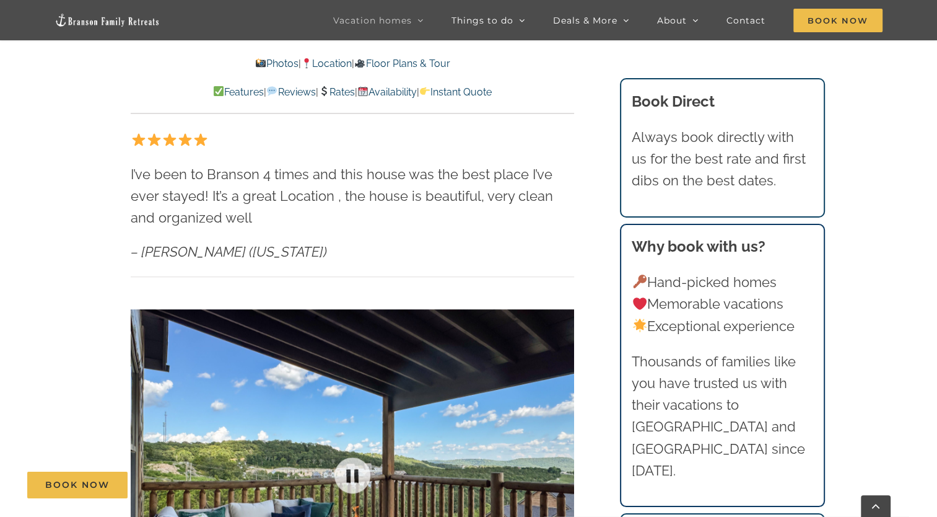
scroll to position [682, 0]
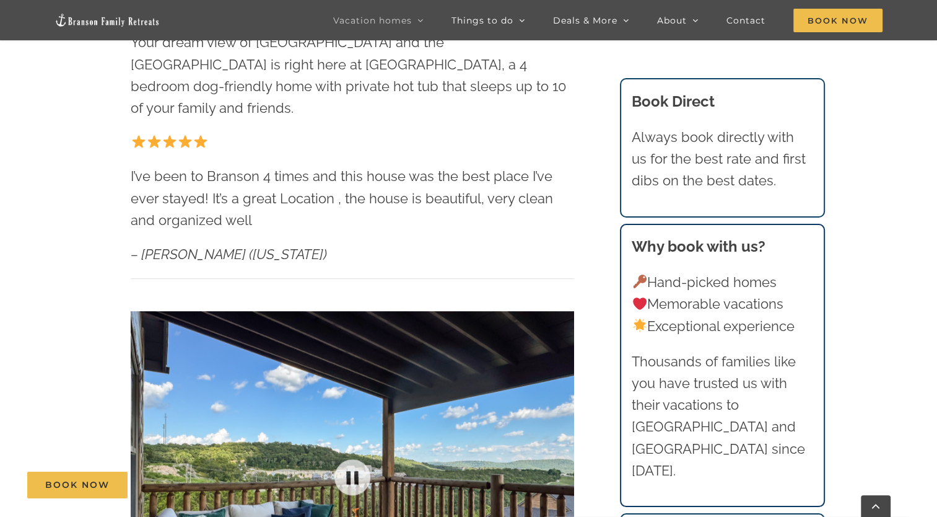
scroll to position [238, 0]
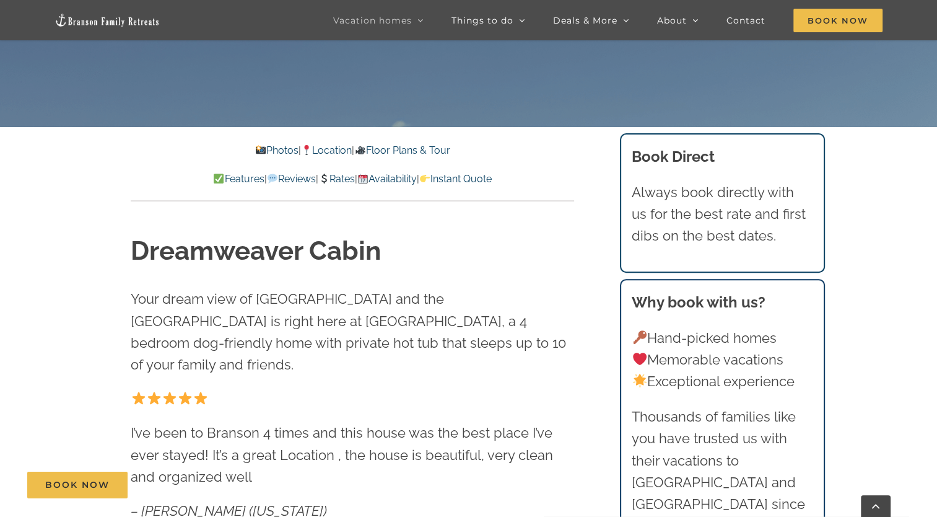
click at [328, 176] on link "Rates" at bounding box center [336, 179] width 37 height 12
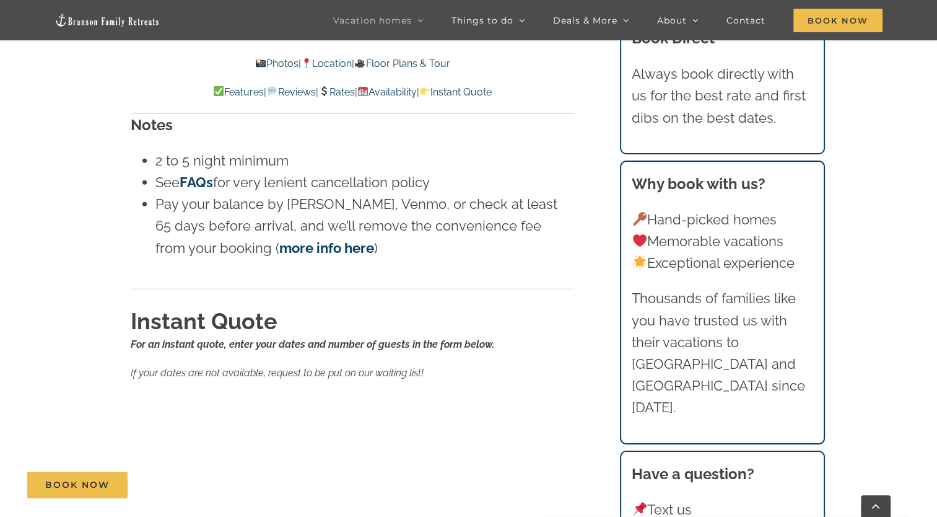
scroll to position [7645, 0]
